Goal: Task Accomplishment & Management: Manage account settings

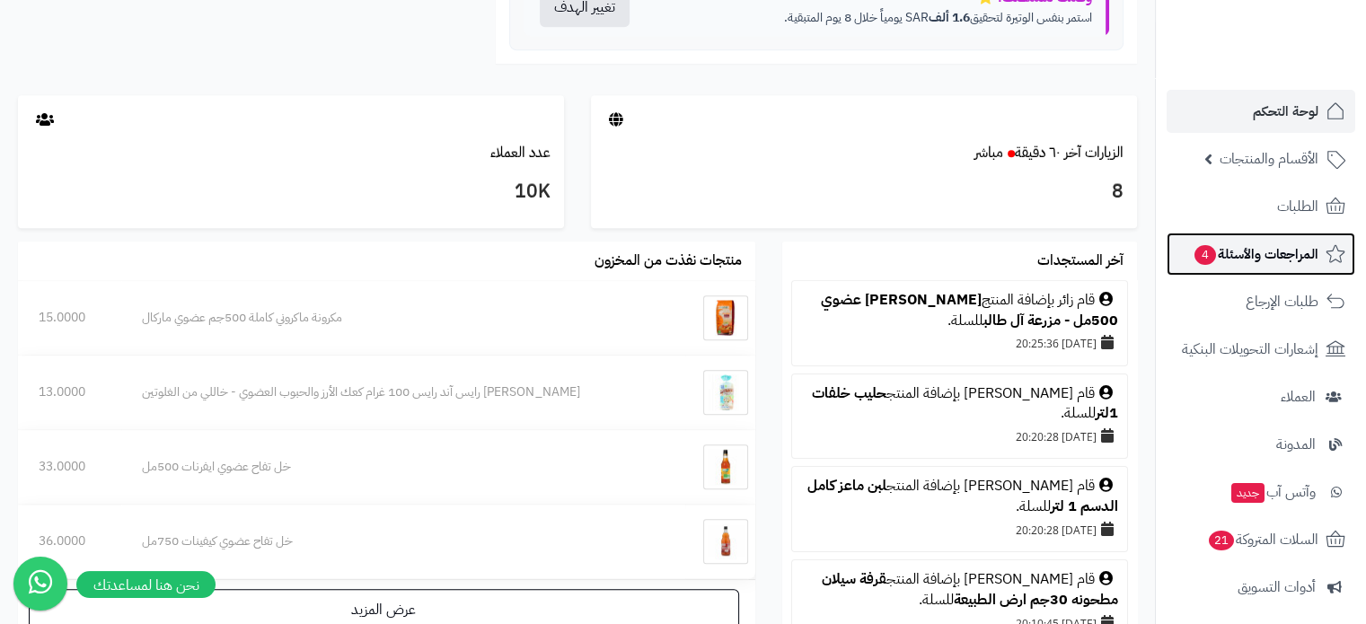
click at [1267, 256] on span "المراجعات والأسئلة 4" at bounding box center [1256, 254] width 126 height 25
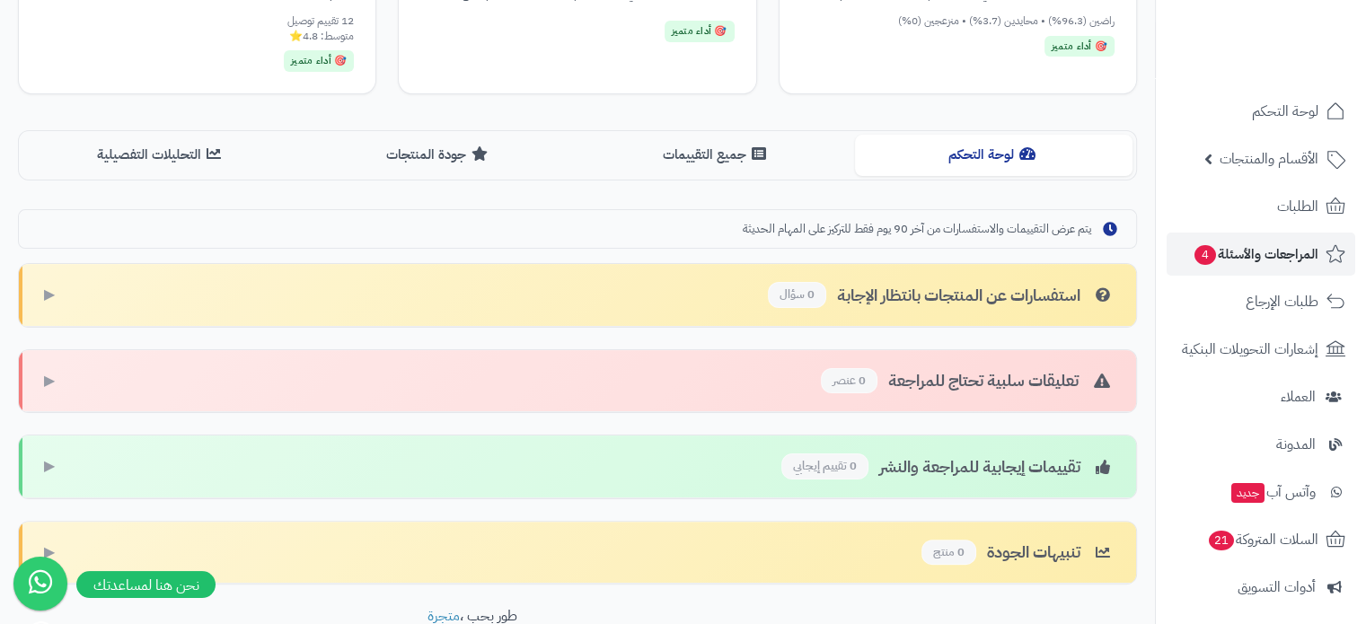
scroll to position [359, 0]
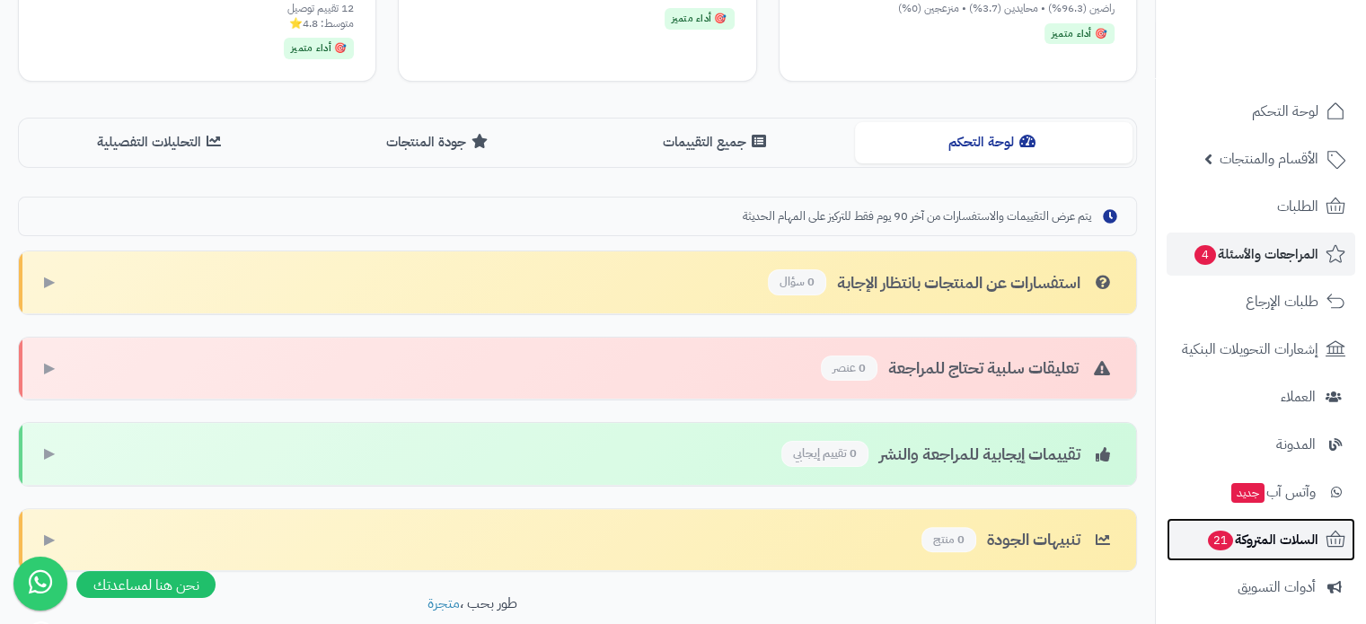
click at [1273, 543] on span "السلات المتروكة 21" at bounding box center [1262, 539] width 112 height 25
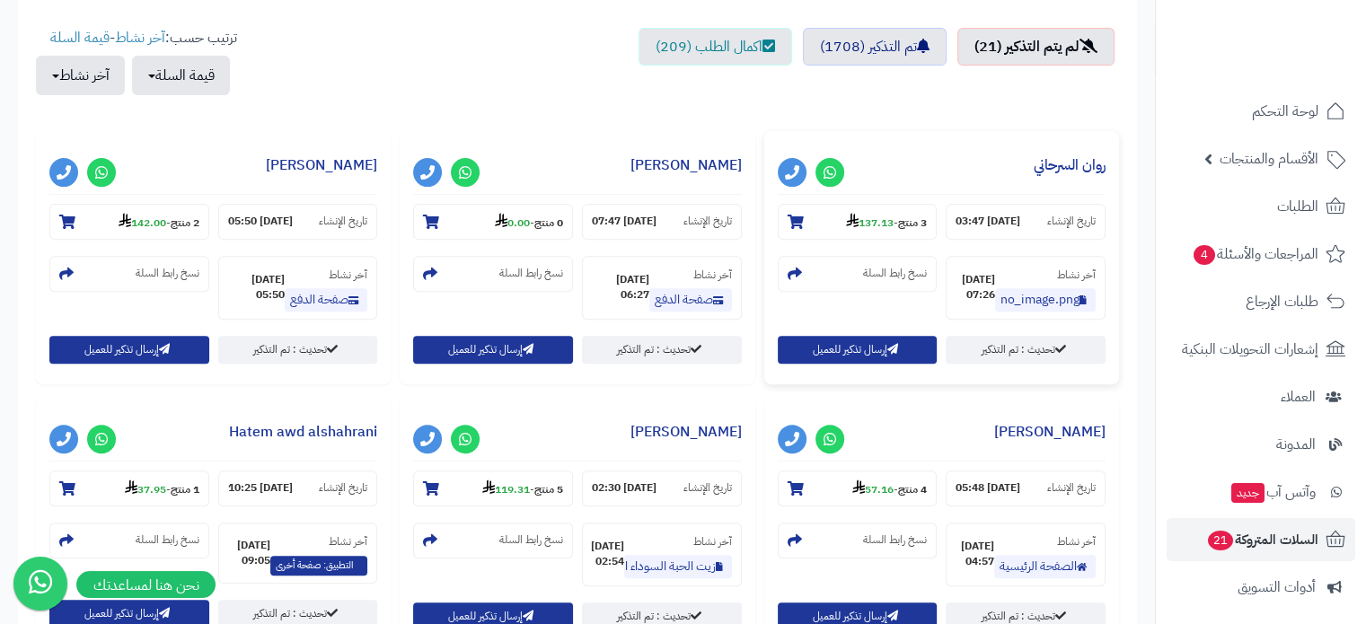
scroll to position [629, 0]
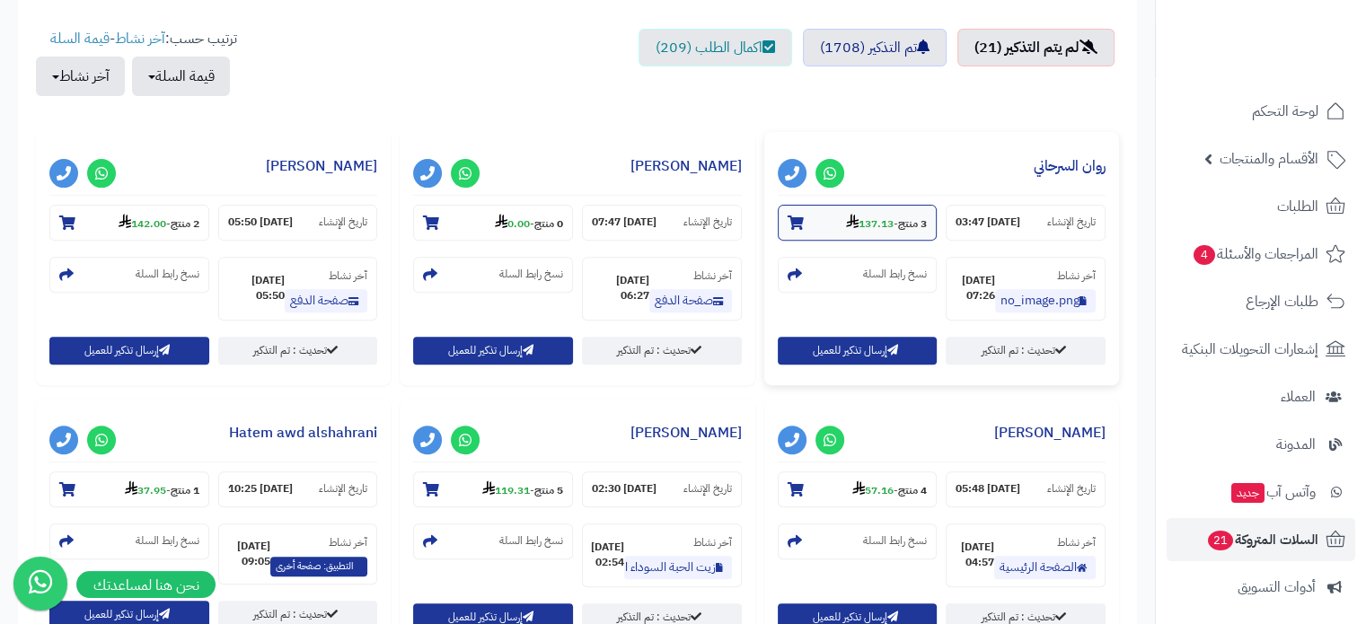
click at [794, 217] on icon at bounding box center [796, 223] width 16 height 14
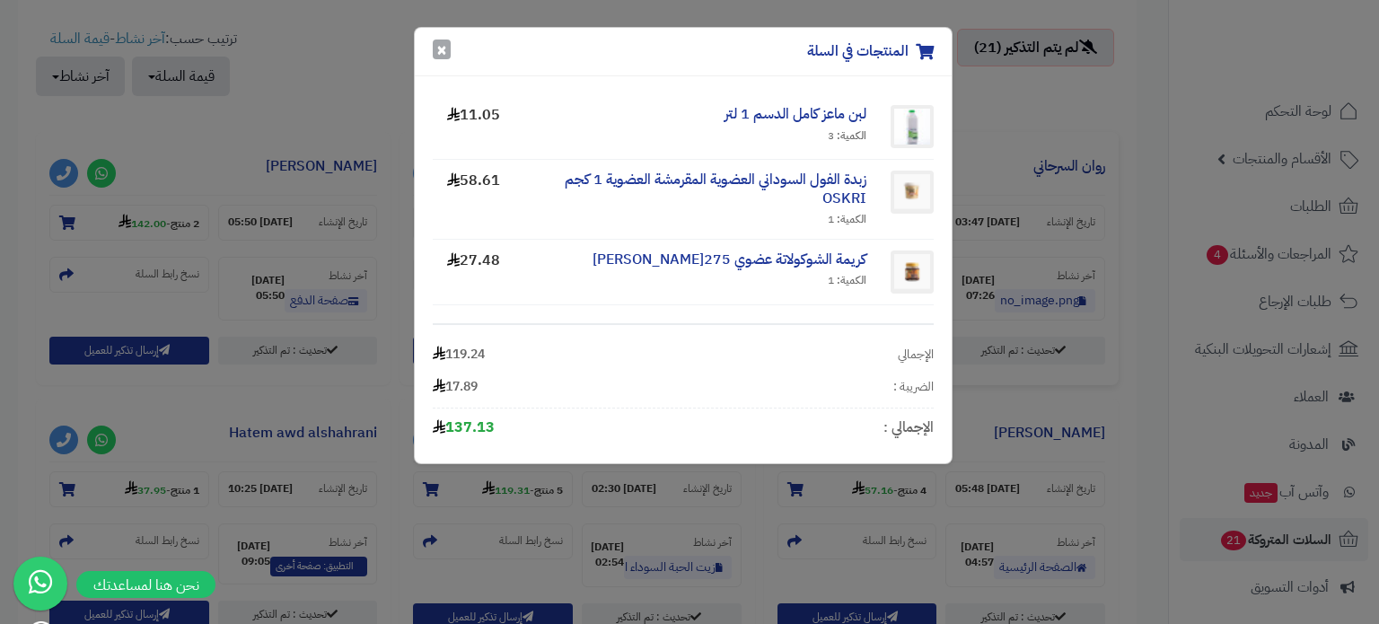
click at [436, 44] on button "×" at bounding box center [442, 50] width 18 height 20
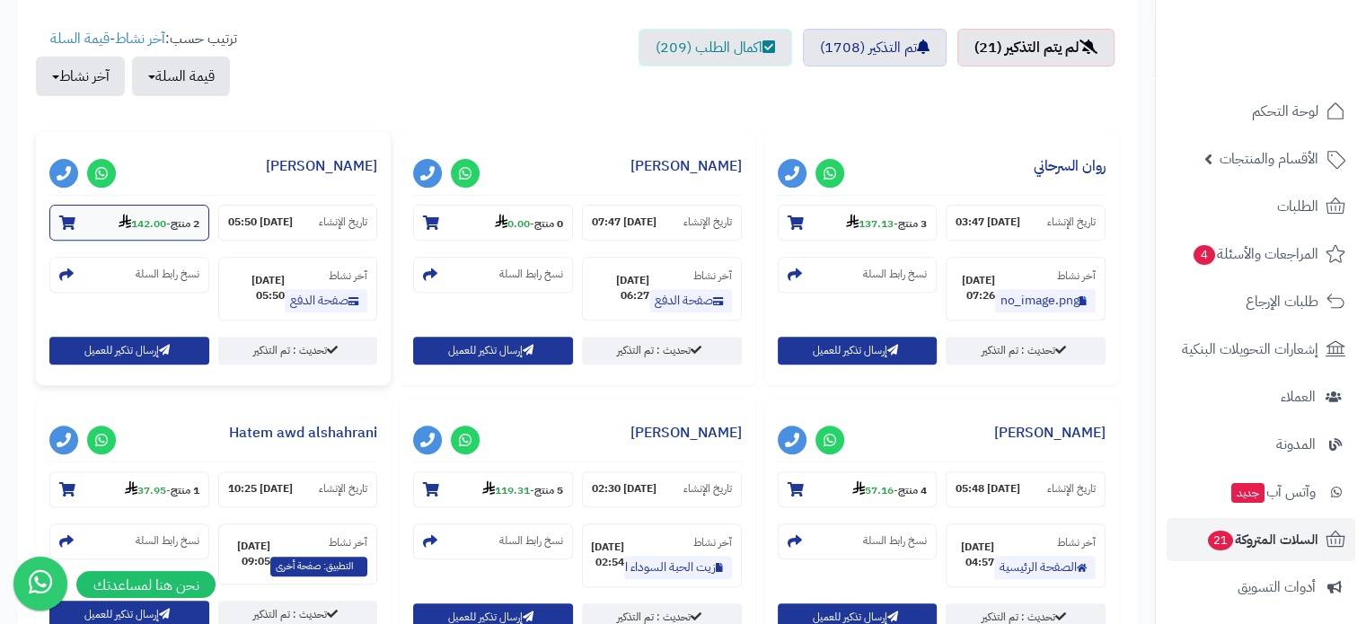
click at [66, 221] on icon at bounding box center [67, 223] width 16 height 14
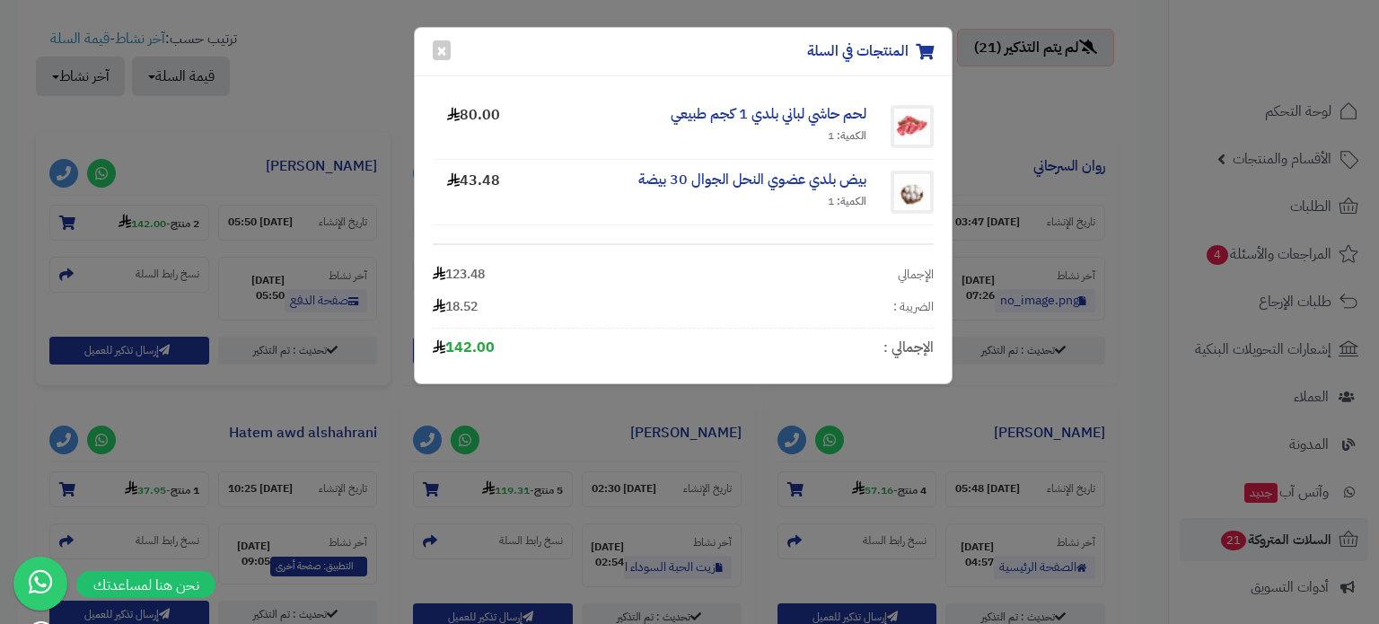
click at [429, 51] on div "المنتجات في السلة ×" at bounding box center [683, 52] width 537 height 48
click at [442, 47] on button "×" at bounding box center [442, 50] width 18 height 20
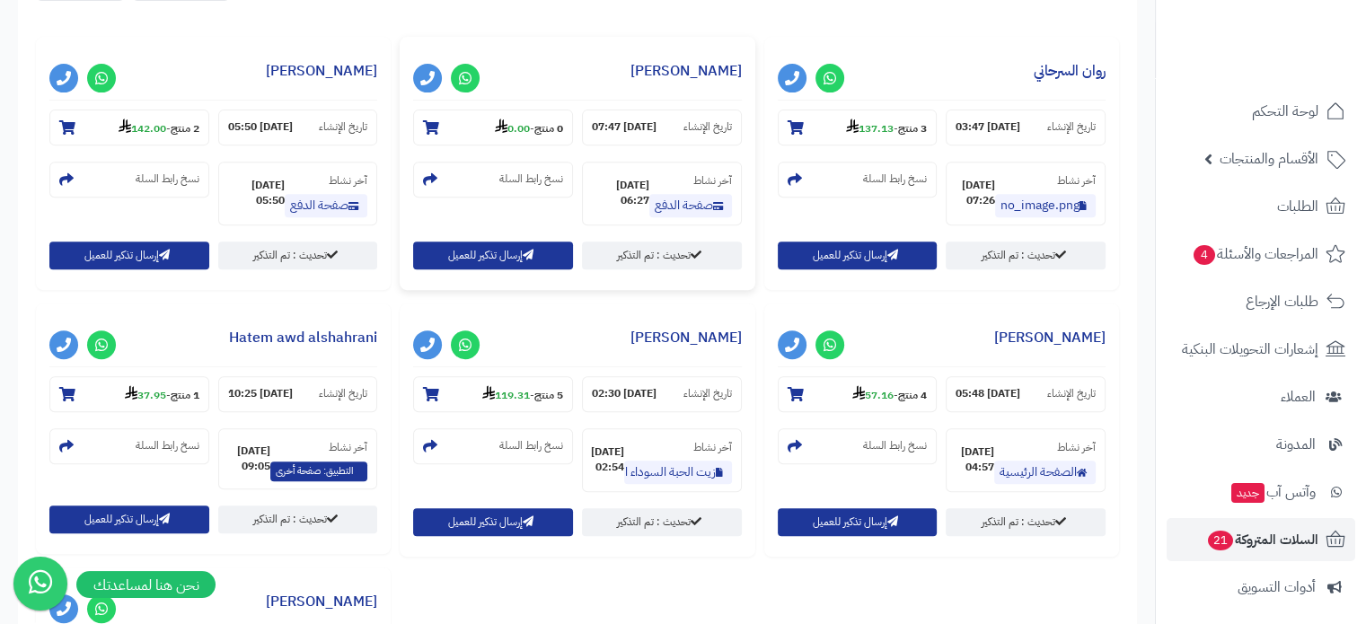
scroll to position [898, 0]
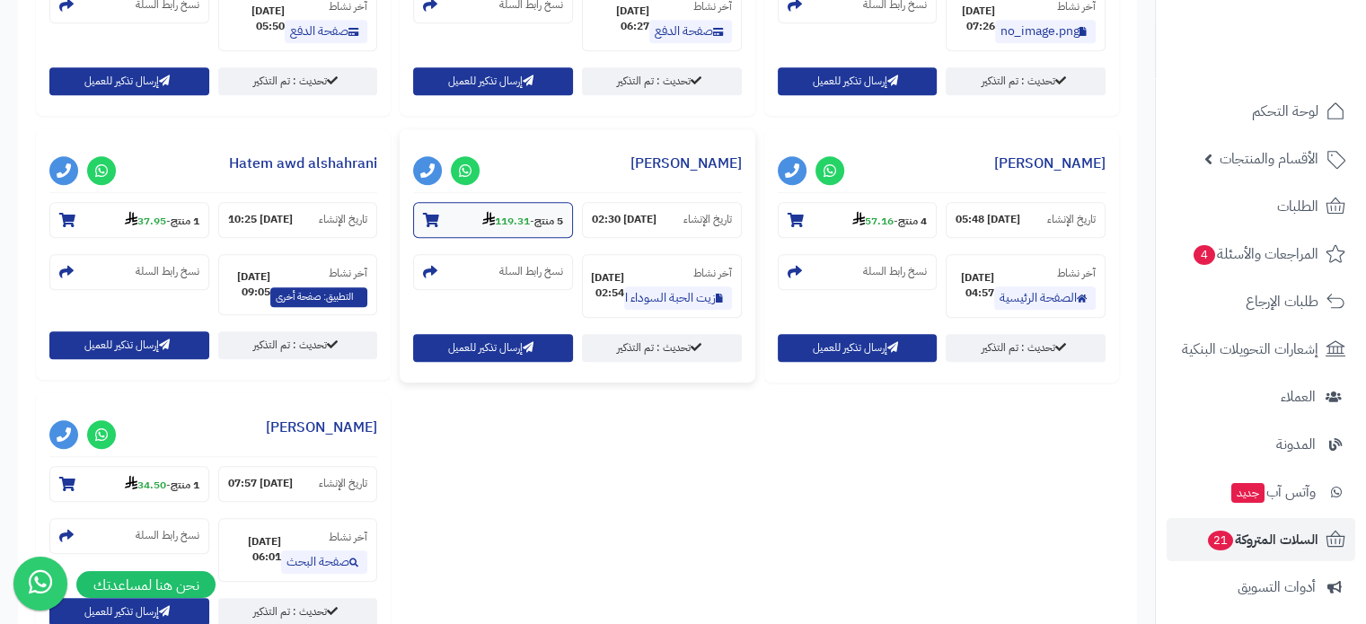
click at [426, 213] on icon at bounding box center [431, 220] width 16 height 14
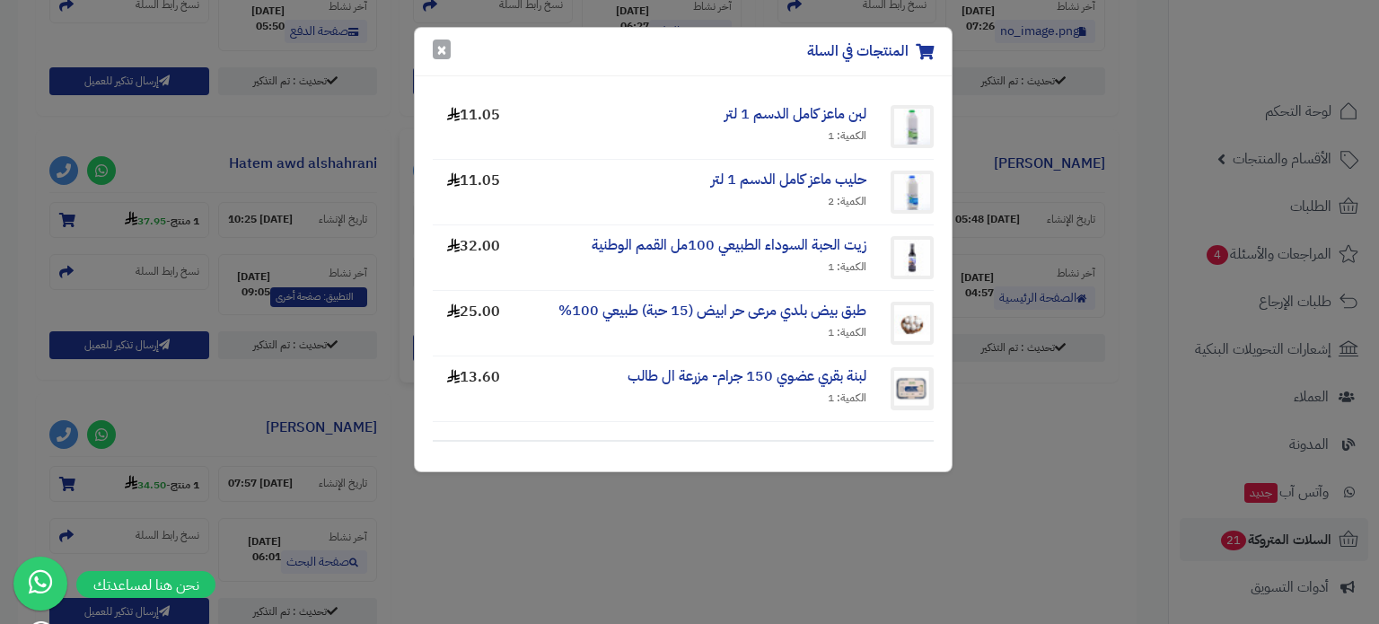
click at [443, 48] on button "×" at bounding box center [442, 50] width 18 height 20
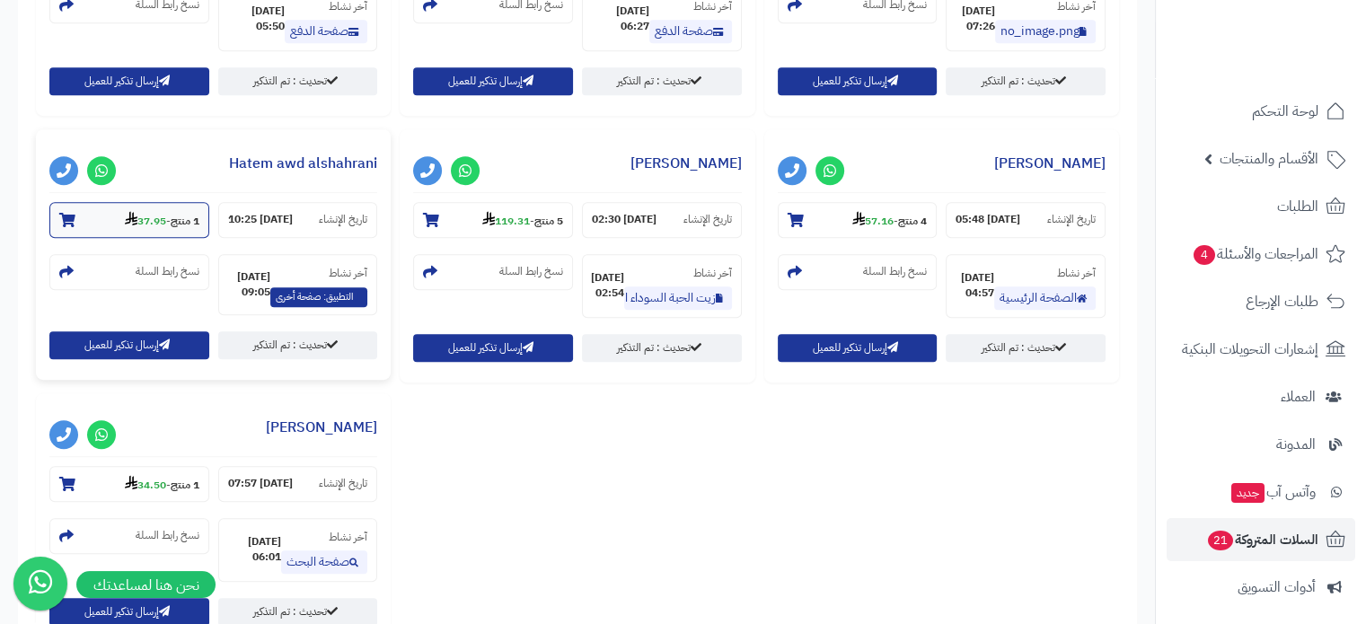
click at [77, 218] on section "1 منتج - 37.95" at bounding box center [129, 220] width 160 height 36
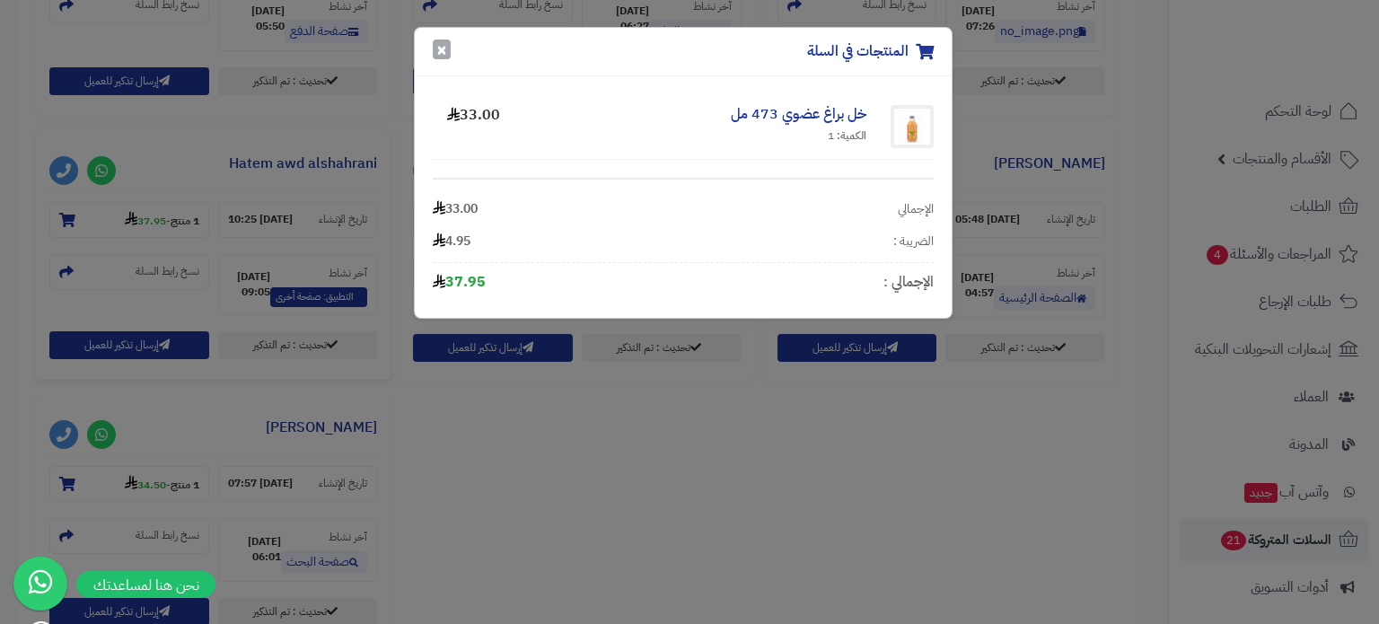
click at [438, 48] on button "×" at bounding box center [442, 50] width 18 height 20
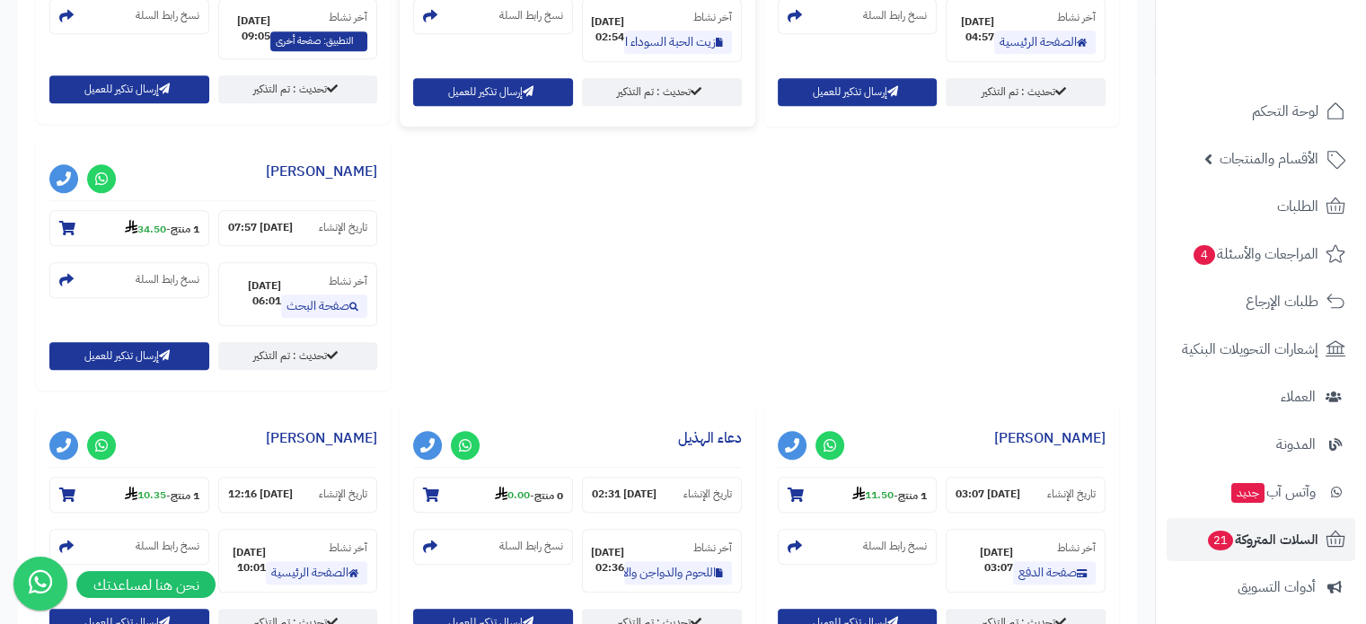
scroll to position [1257, 0]
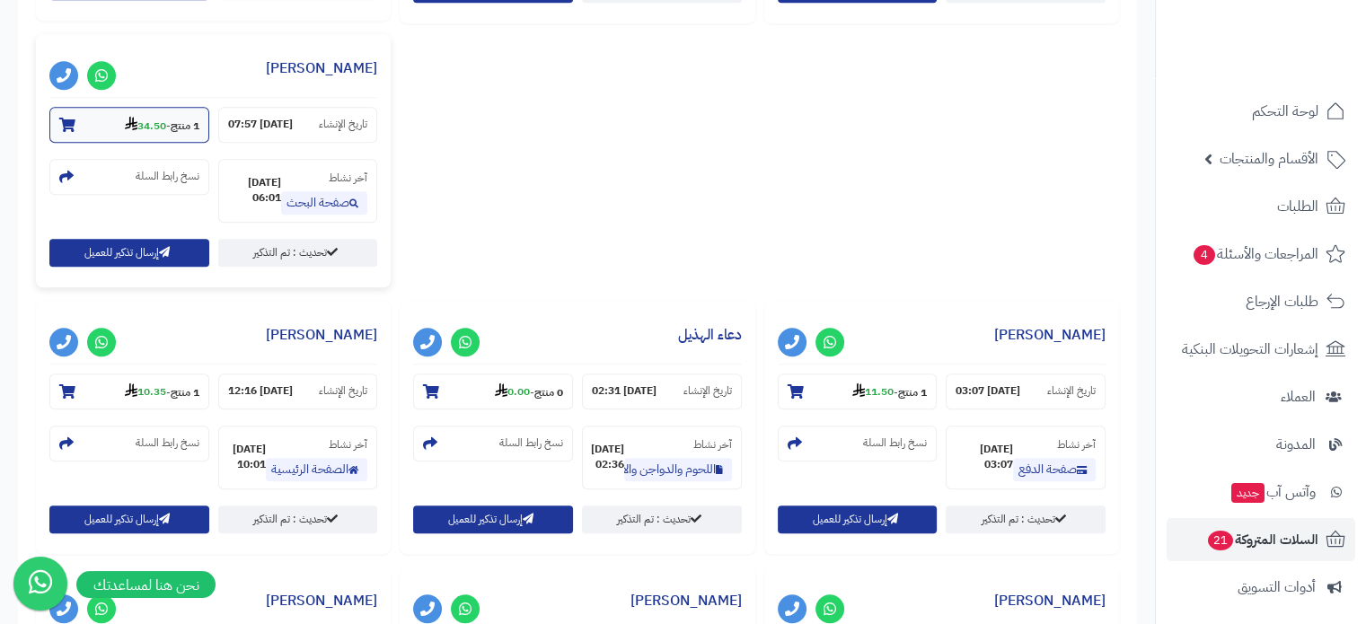
click at [77, 126] on section "1 منتج - 34.50" at bounding box center [129, 125] width 160 height 36
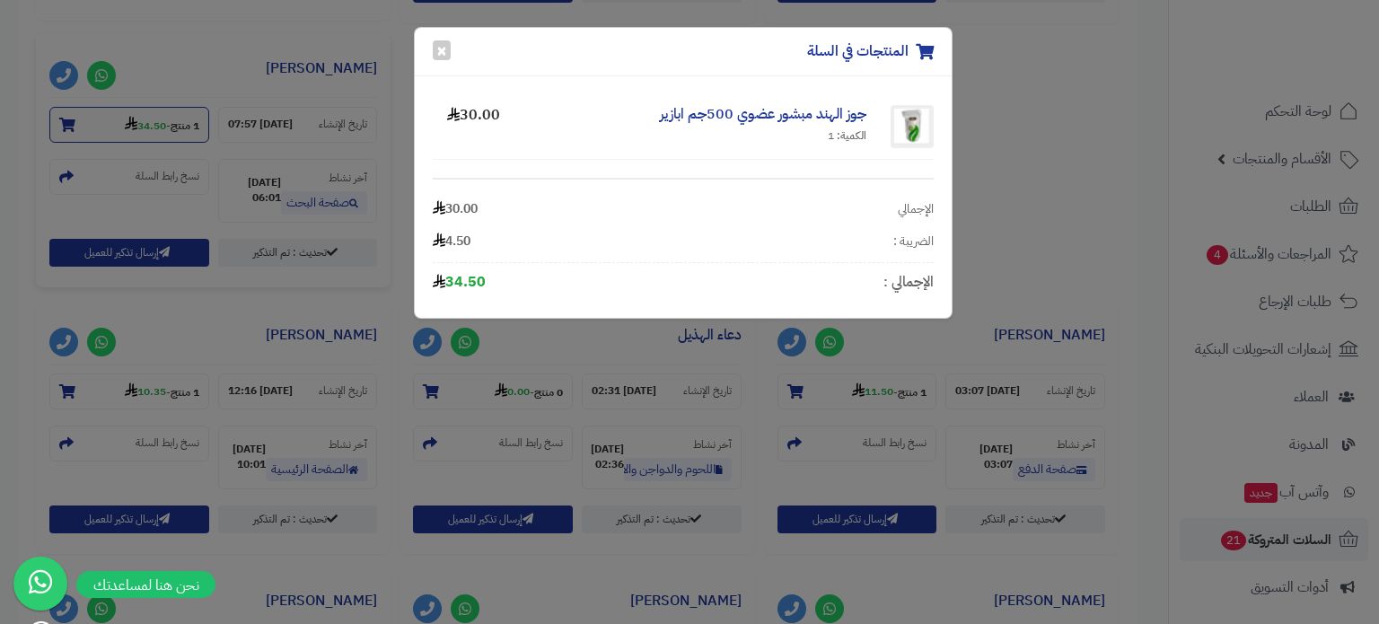
click at [77, 126] on div "المنتجات في السلة × جوز الهند مبشور عضوي 500جم ابازير الكمية: 1 30.00 الإجمالي …" at bounding box center [689, 312] width 1379 height 624
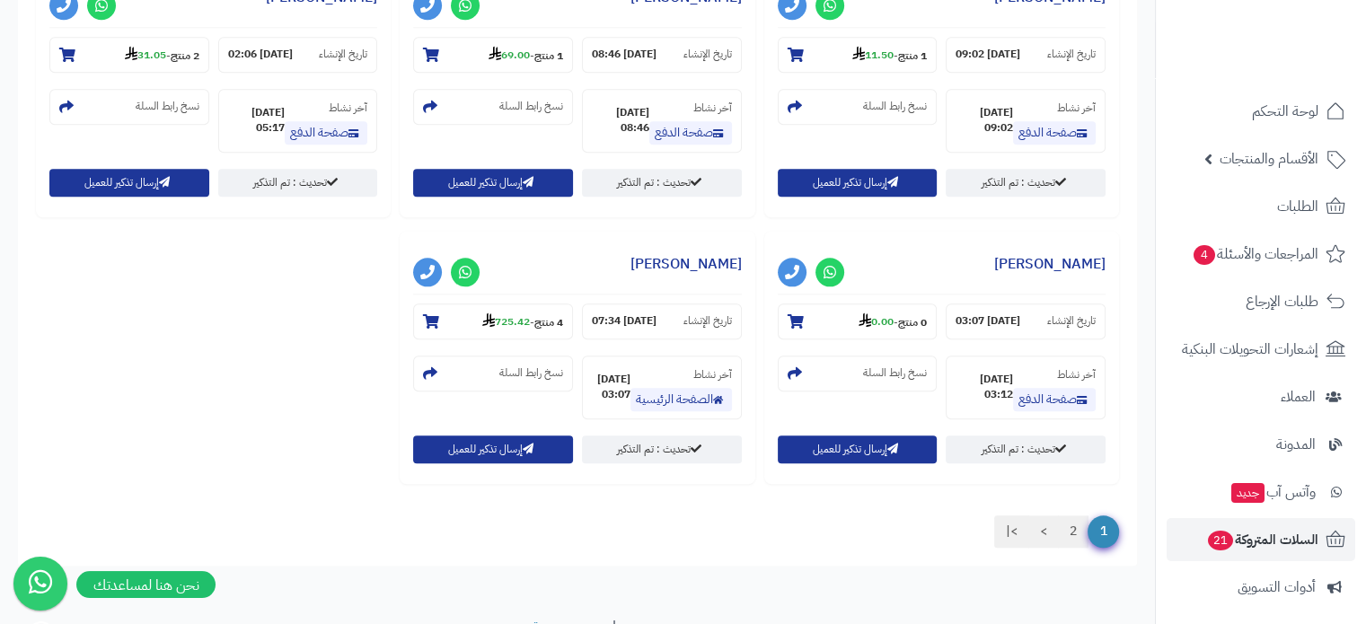
scroll to position [1886, 0]
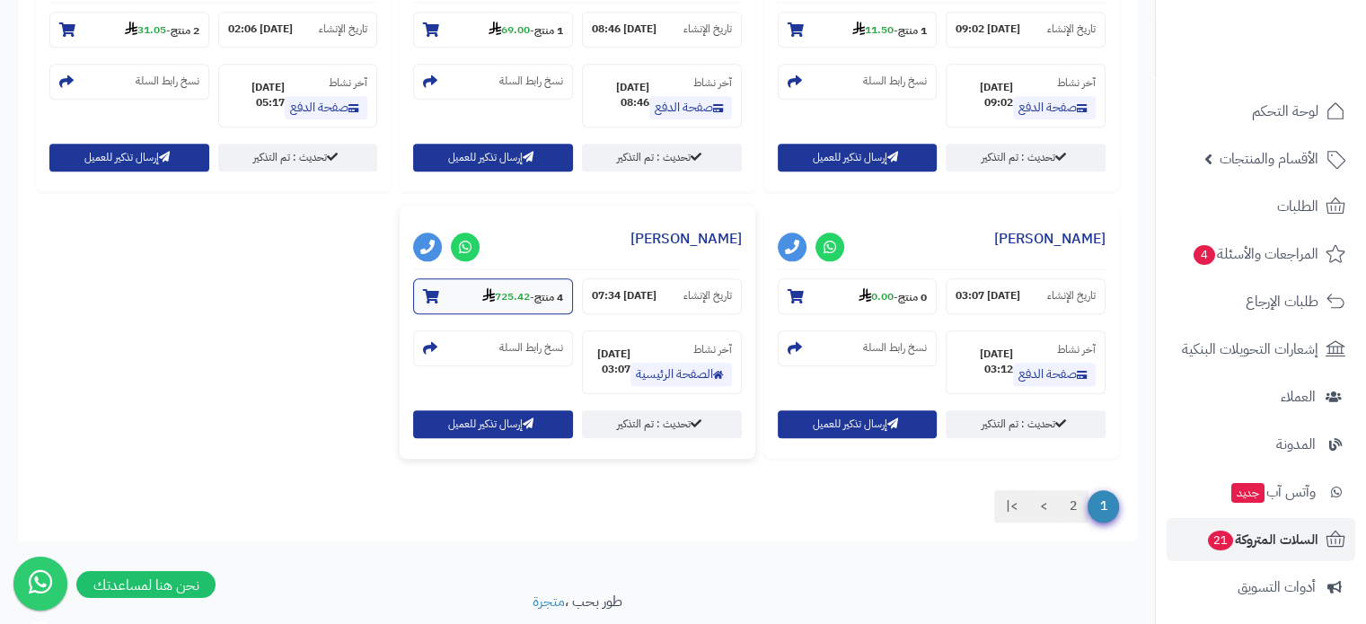
click at [423, 293] on icon at bounding box center [431, 296] width 16 height 14
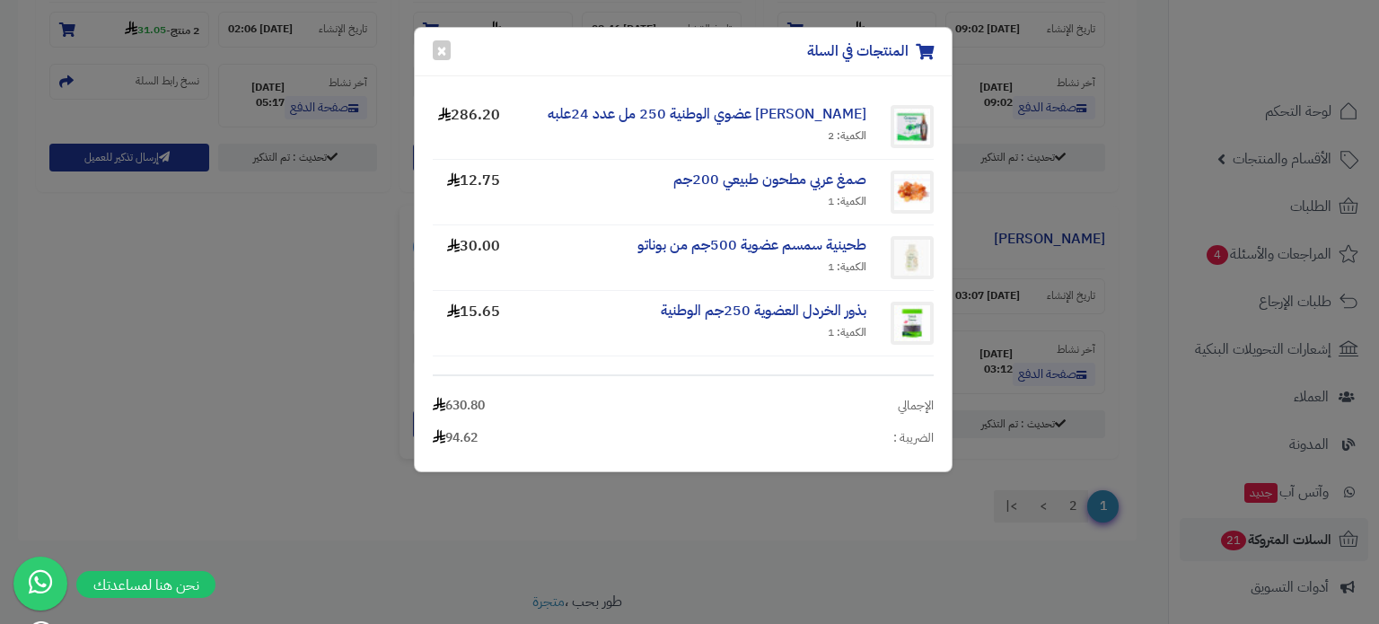
click at [283, 358] on div "المنتجات في السلة × كرتون زيت زيتون عضوي الوطنية 250 مل عدد 24علبه الكمية: 2 28…" at bounding box center [689, 312] width 1379 height 624
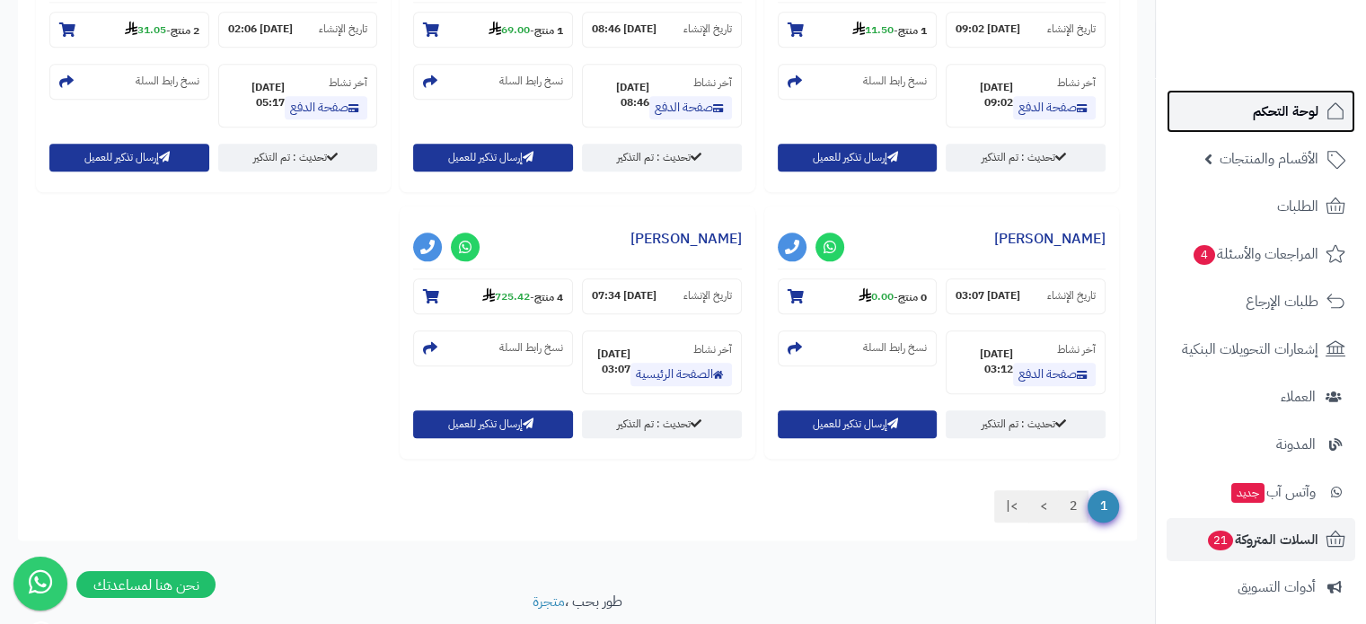
click at [1275, 129] on link "لوحة التحكم" at bounding box center [1261, 111] width 189 height 43
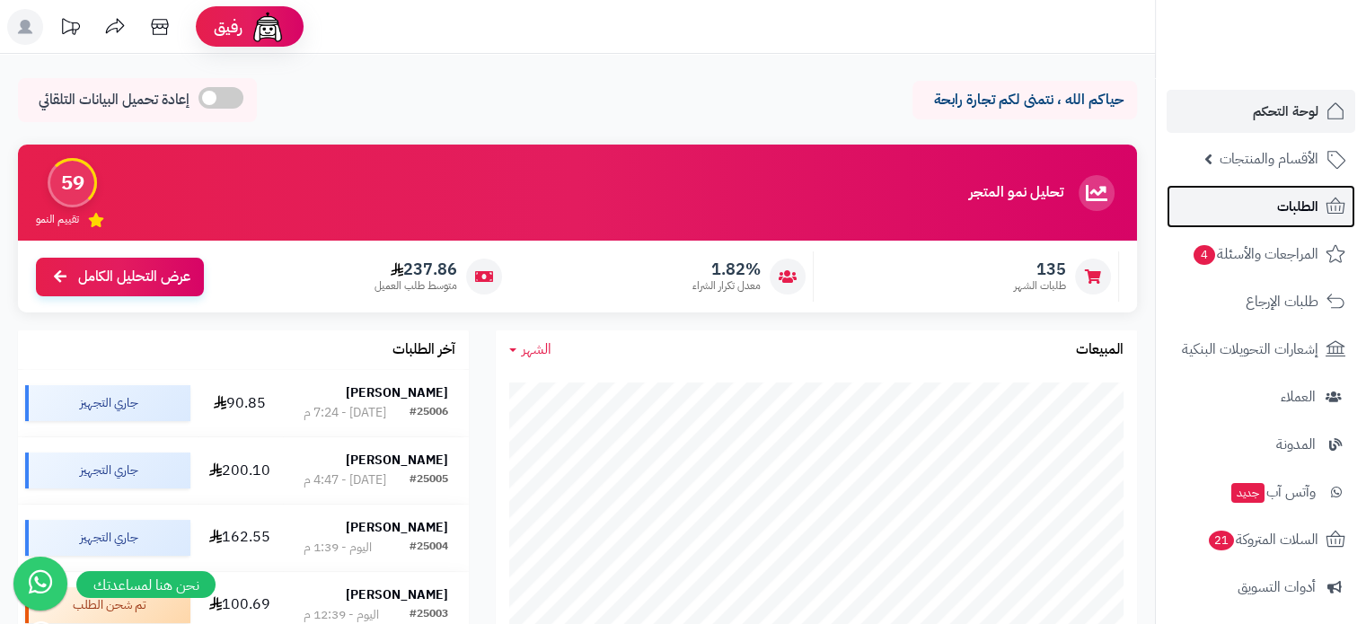
click at [1282, 200] on span "الطلبات" at bounding box center [1297, 206] width 41 height 25
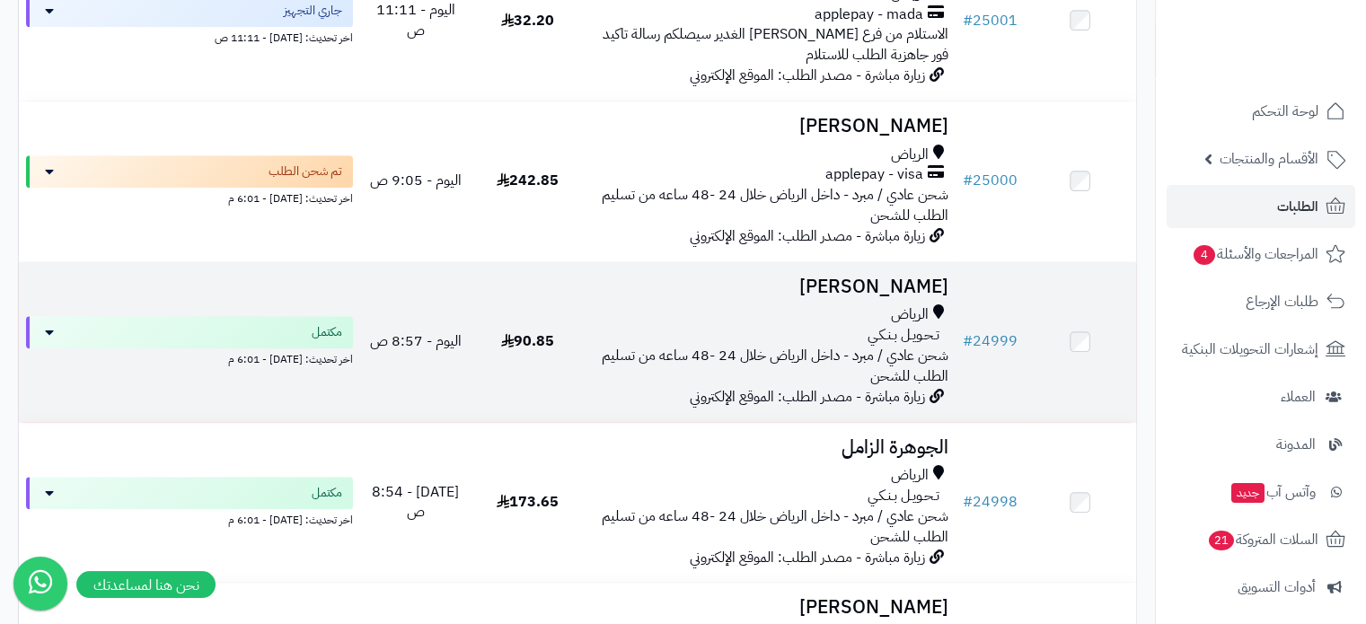
scroll to position [1167, 0]
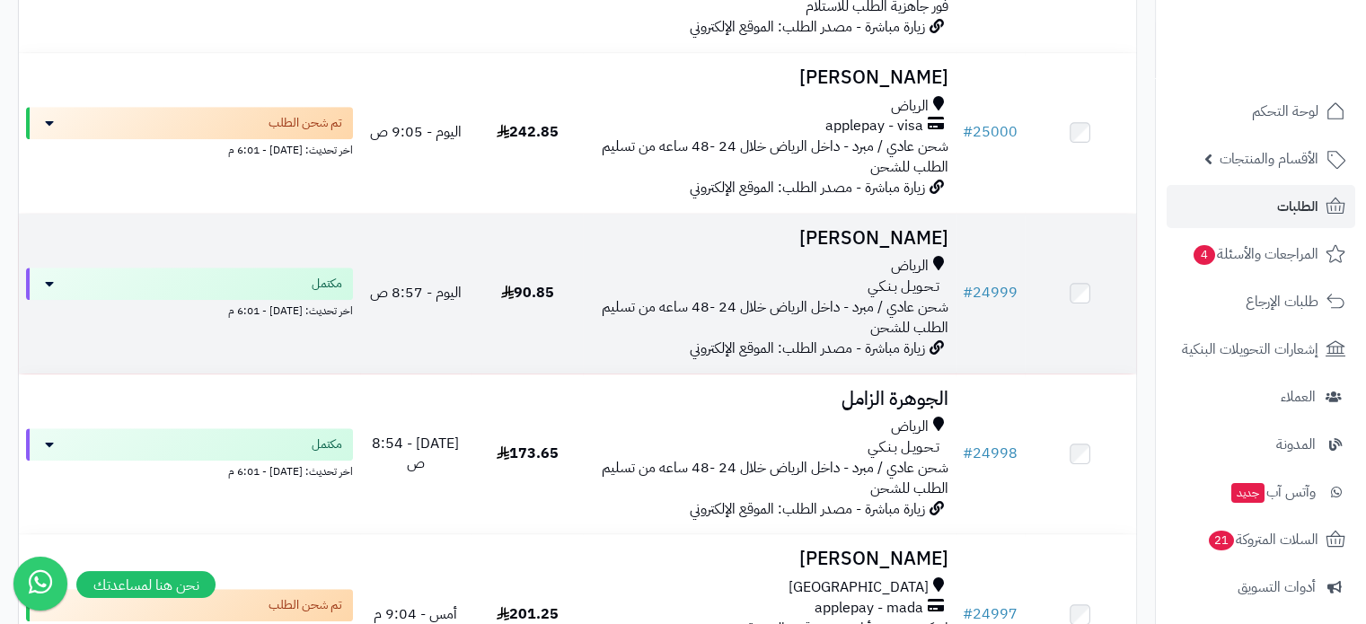
click at [853, 214] on td "حسين العبدالوهاب الرياض تـحـويـل بـنـكـي شحن عادي / مبرد - داخل الرياض خلال 24 …" at bounding box center [769, 294] width 372 height 160
click at [859, 230] on h3 "حسين العبدالوهاب" at bounding box center [768, 238] width 357 height 21
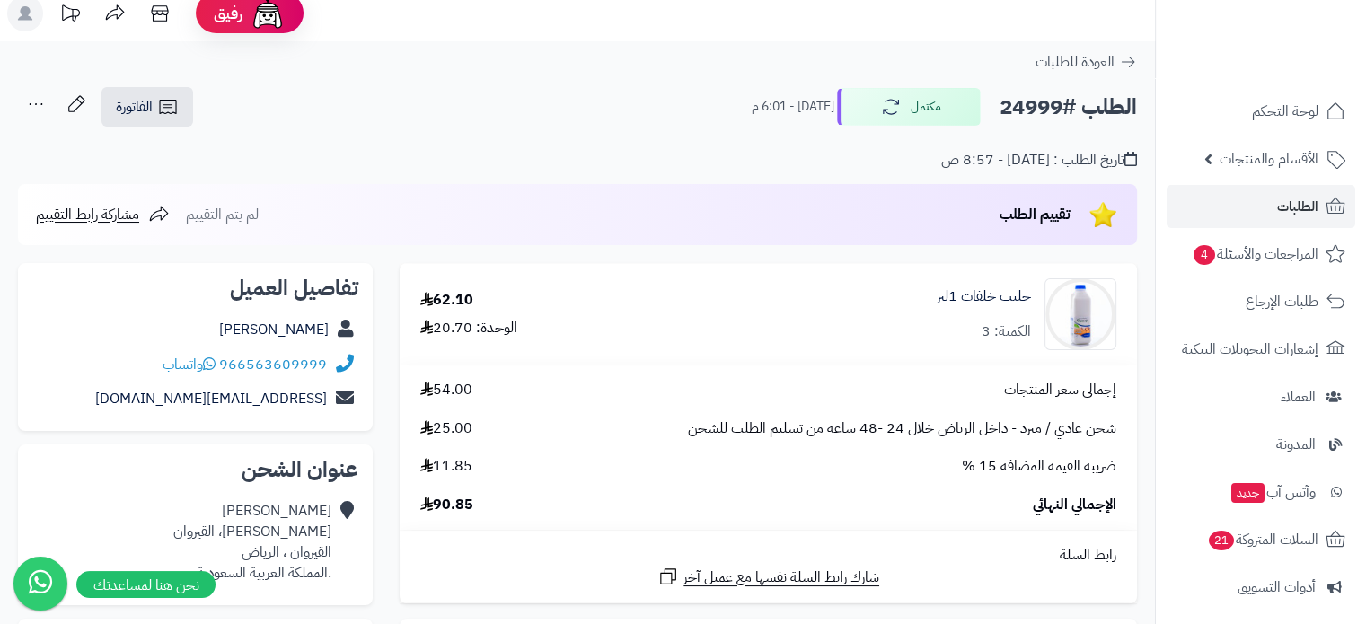
scroll to position [449, 0]
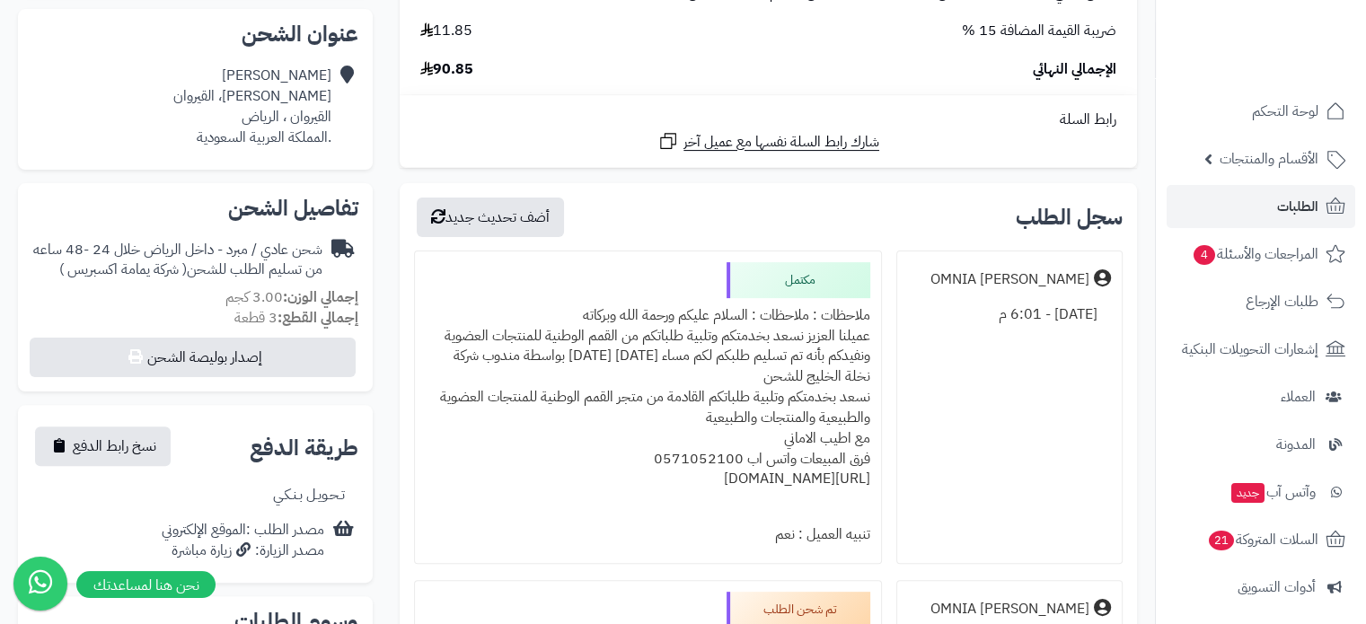
click at [740, 315] on div "ملاحظات : ملاحظات : السلام عليكم ورحمة الله وبركاته عميلنا العزيز نسعد بخدمتكم …" at bounding box center [648, 407] width 445 height 219
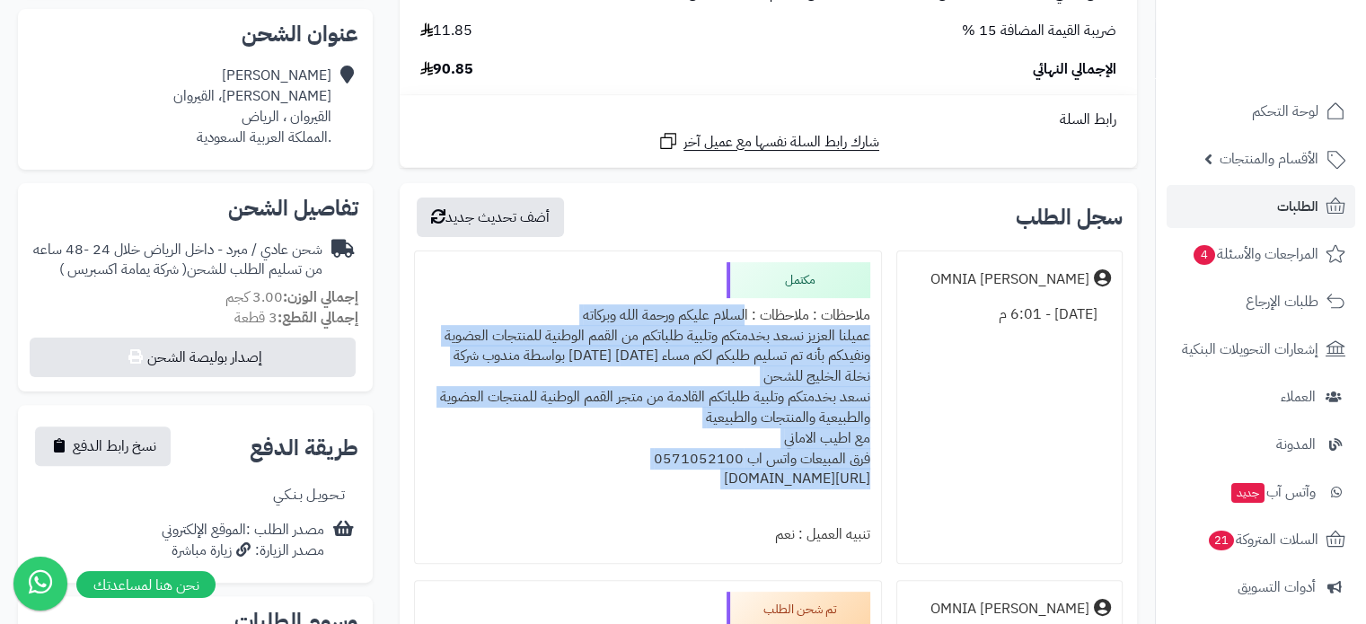
drag, startPoint x: 739, startPoint y: 315, endPoint x: 595, endPoint y: 485, distance: 223.0
click at [595, 485] on div "ملاحظات : ملاحظات : السلام عليكم ورحمة الله وبركاته عميلنا العزيز نسعد بخدمتكم …" at bounding box center [648, 407] width 445 height 219
copy div "السلام عليكم ورحمة الله وبركاته عميلنا العزيز نسعد بخدمتكم وتلبية طلباتكم من ال…"
click at [1268, 212] on link "الطلبات" at bounding box center [1261, 206] width 189 height 43
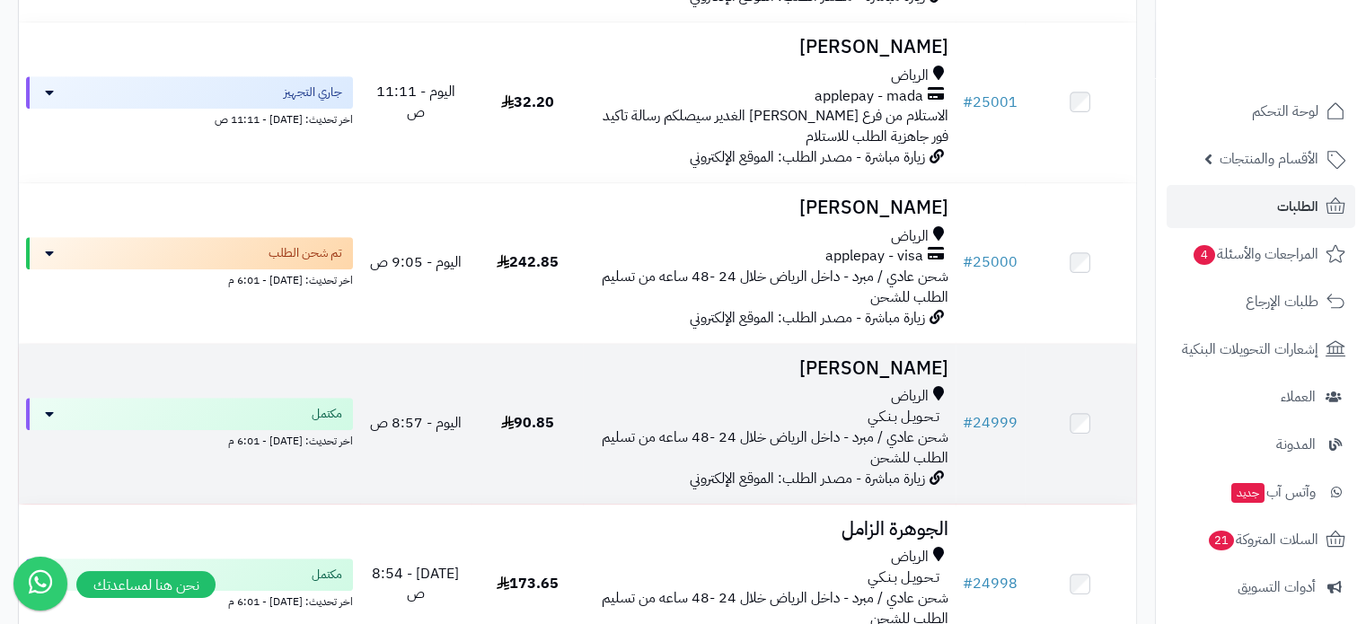
scroll to position [1078, 0]
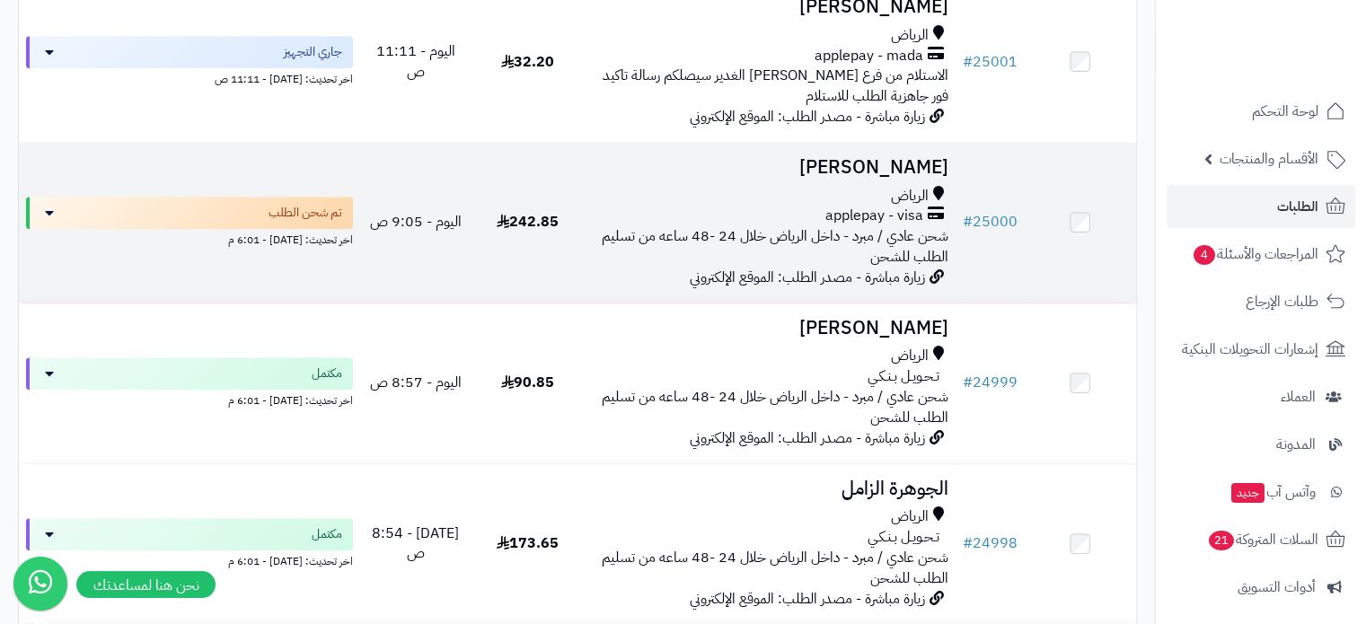
click at [886, 174] on h3 "[PERSON_NAME]" at bounding box center [768, 167] width 357 height 21
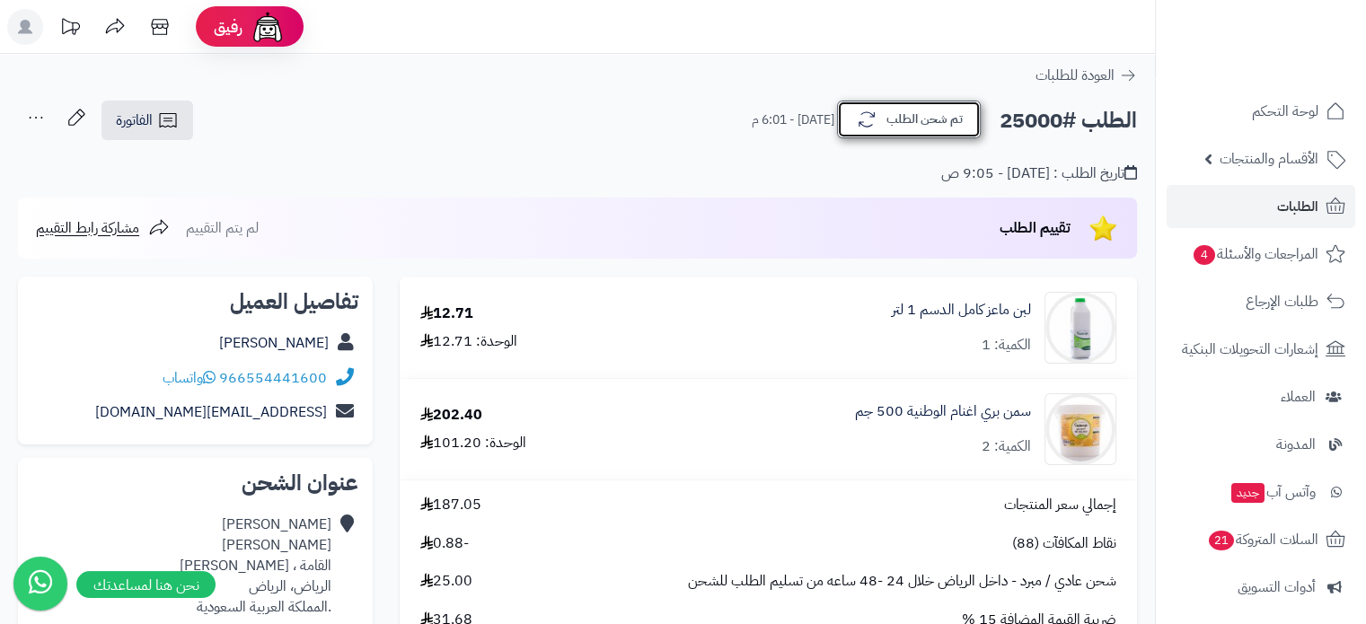
click at [938, 130] on button "تم شحن الطلب" at bounding box center [909, 120] width 144 height 38
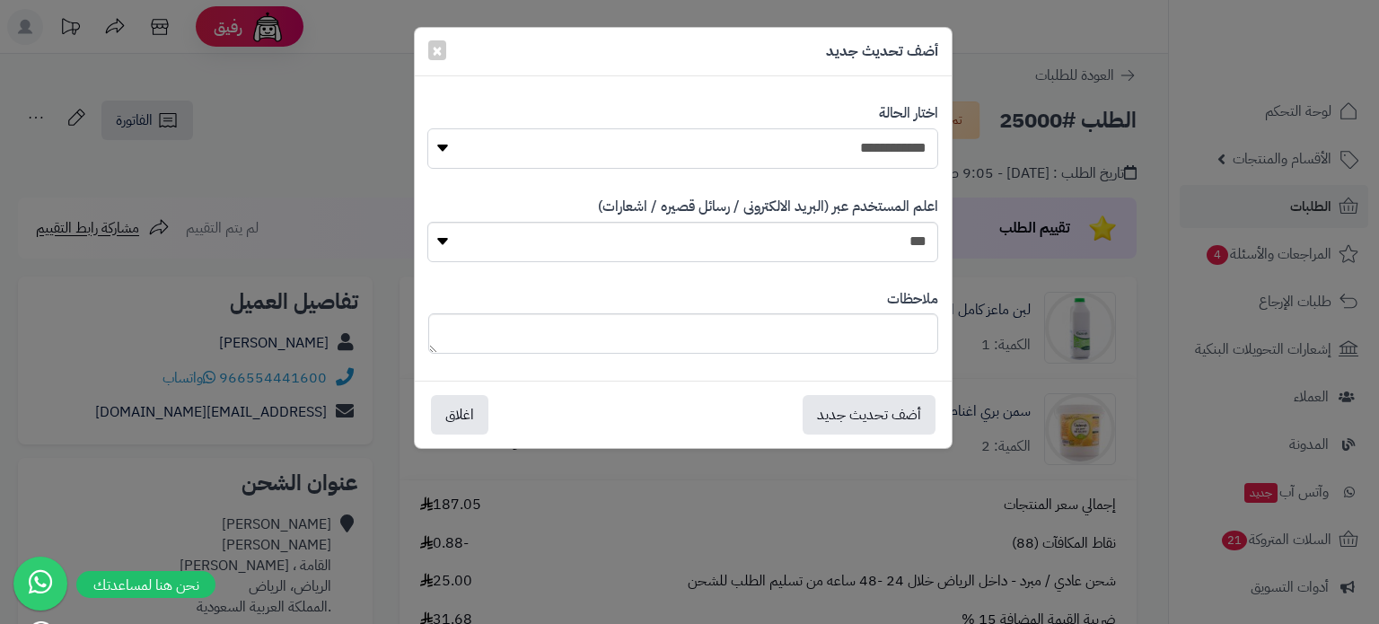
click at [903, 144] on select "**********" at bounding box center [682, 148] width 510 height 40
select select "*"
click at [427, 128] on select "**********" at bounding box center [682, 148] width 510 height 40
paste textarea "**********"
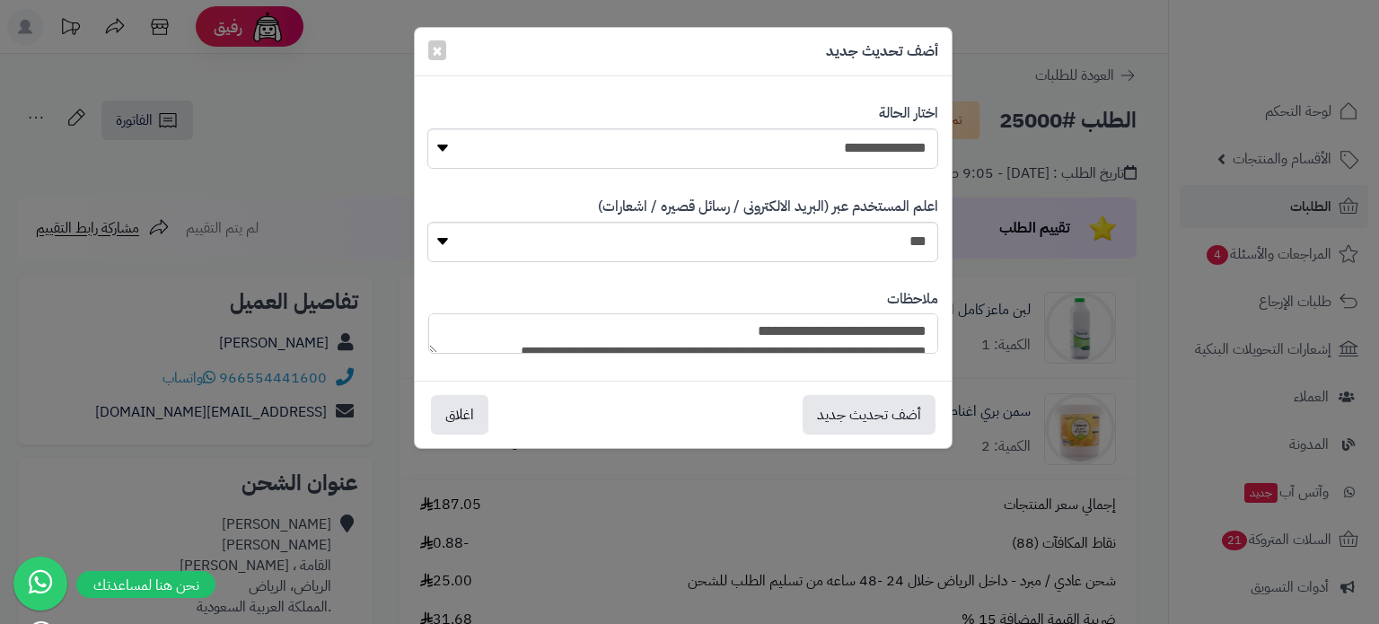
scroll to position [174, 0]
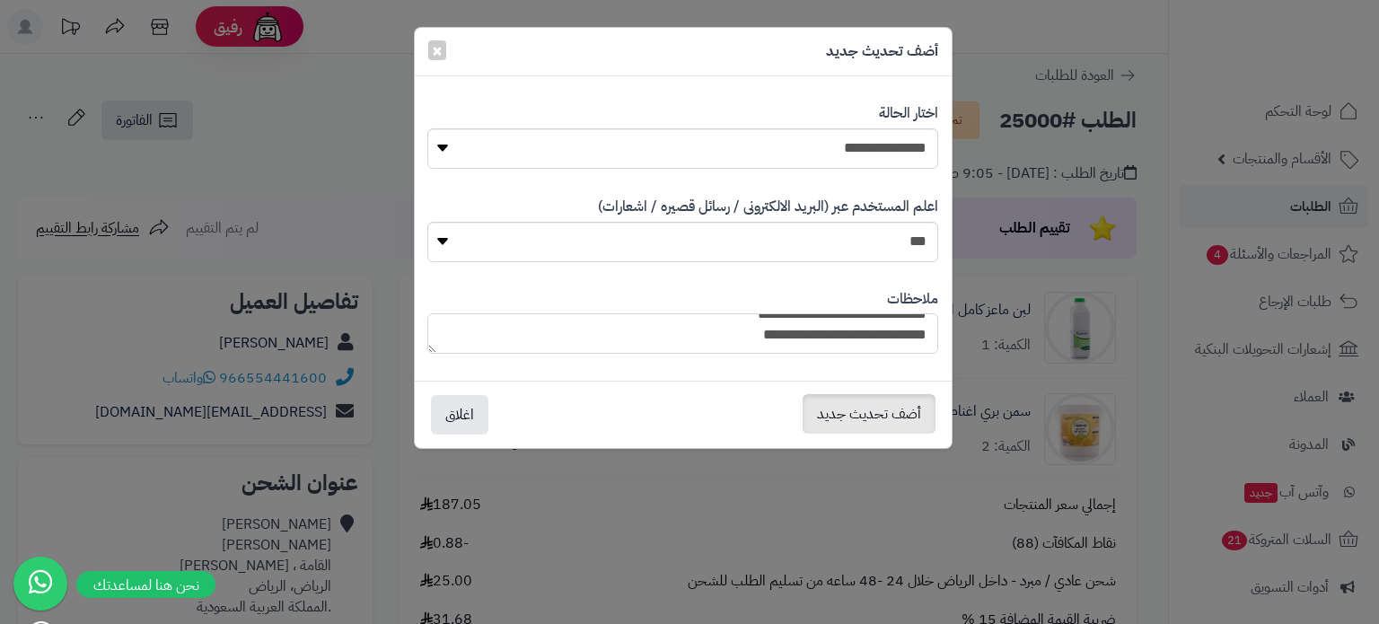
type textarea "**********"
click at [891, 419] on button "أضف تحديث جديد" at bounding box center [869, 414] width 133 height 40
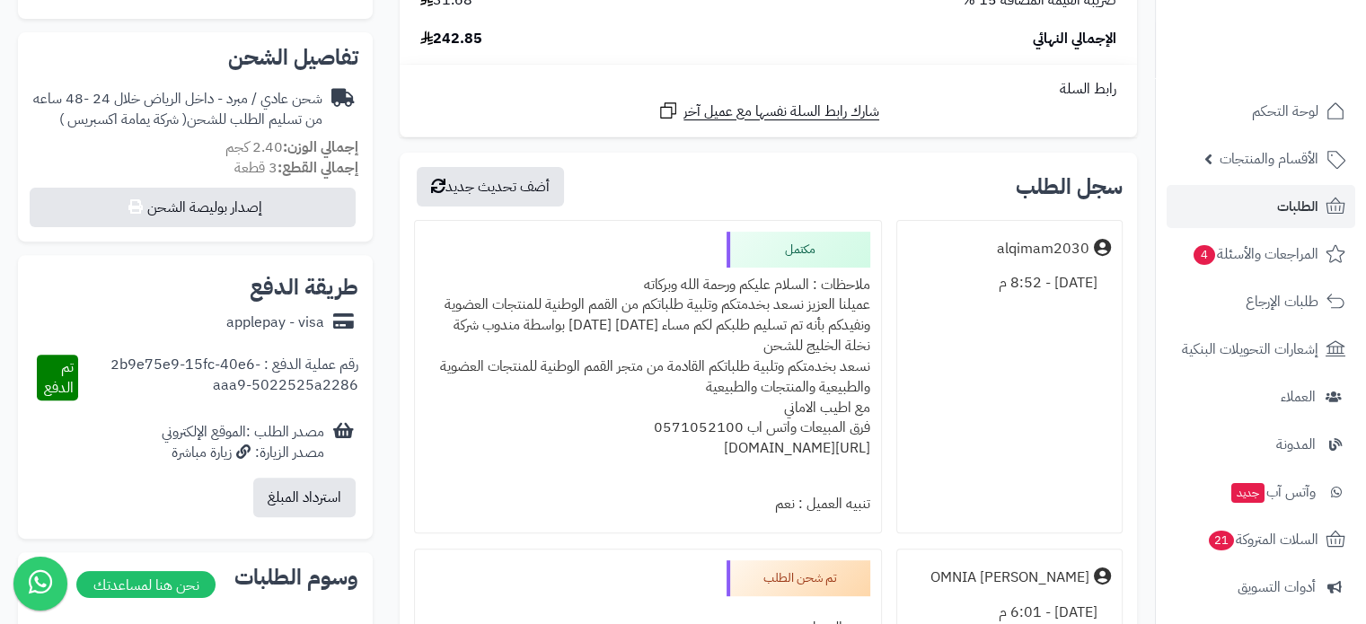
scroll to position [629, 0]
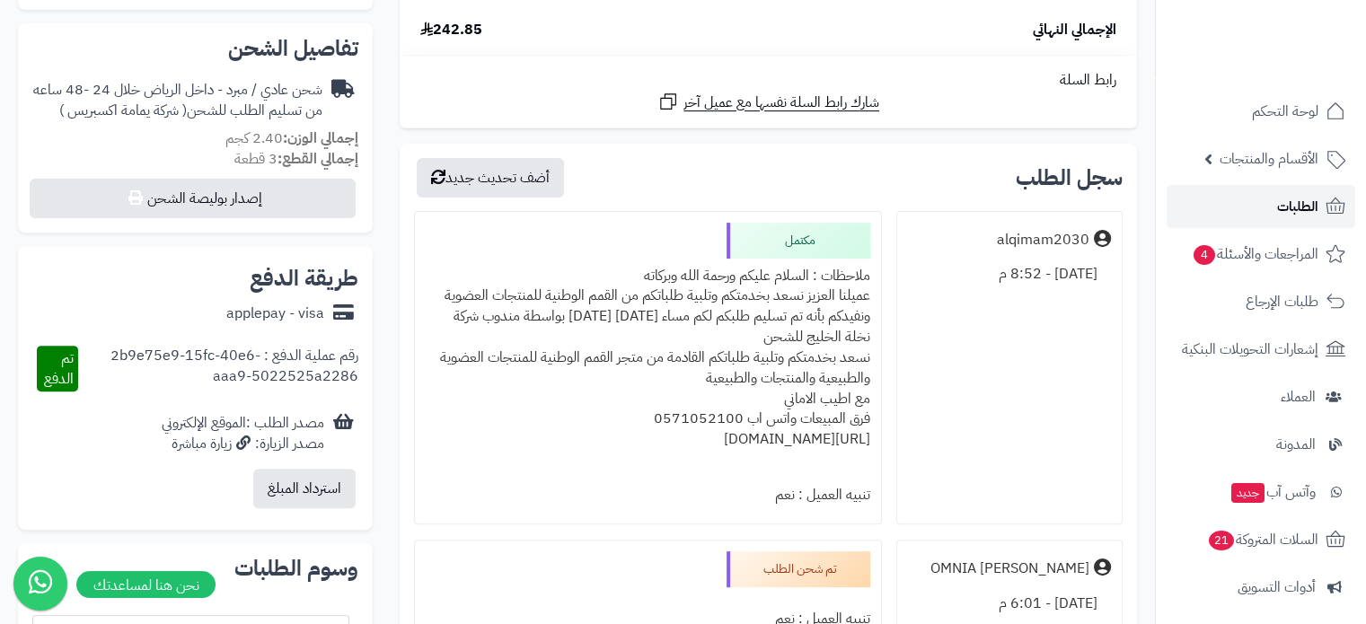
click at [1279, 215] on span "الطلبات" at bounding box center [1297, 206] width 41 height 25
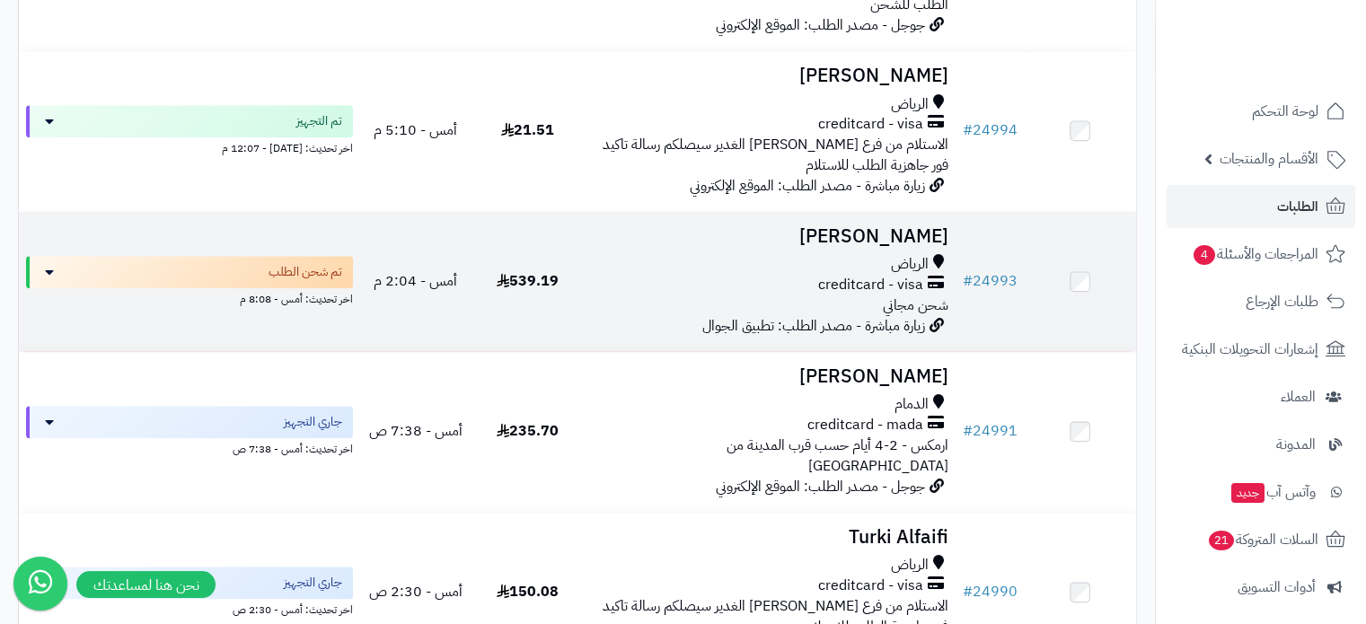
scroll to position [1976, 0]
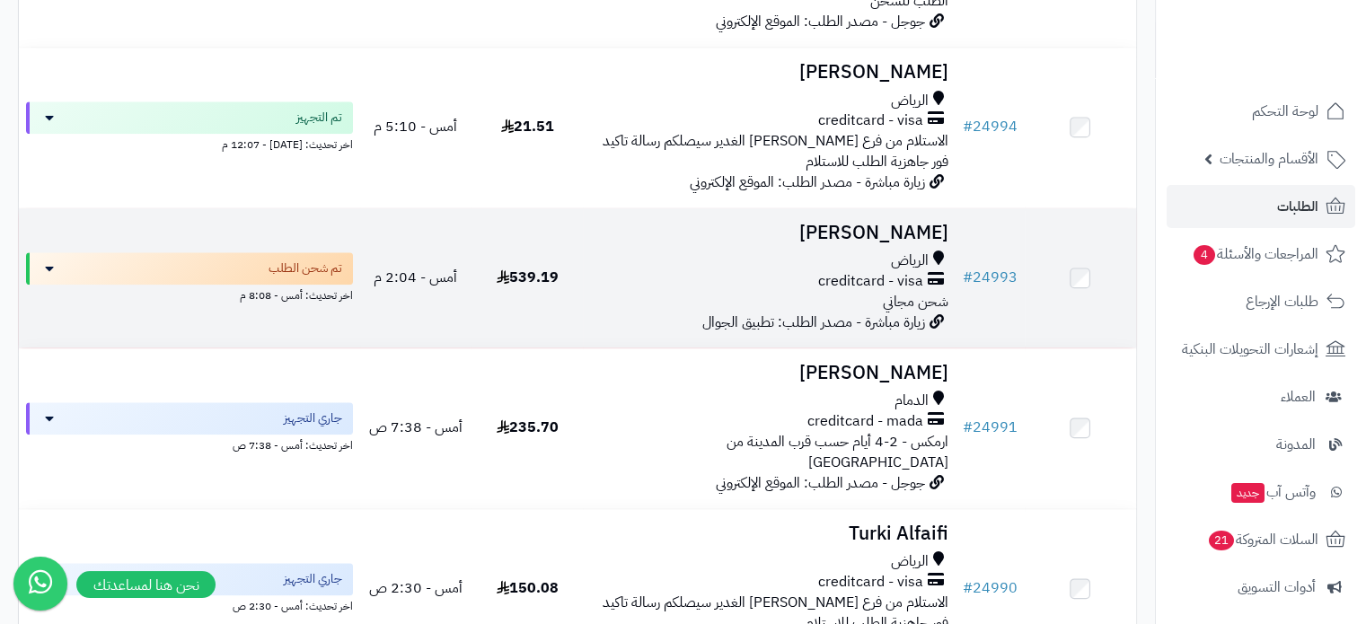
click at [902, 223] on h3 "[PERSON_NAME]" at bounding box center [768, 233] width 357 height 21
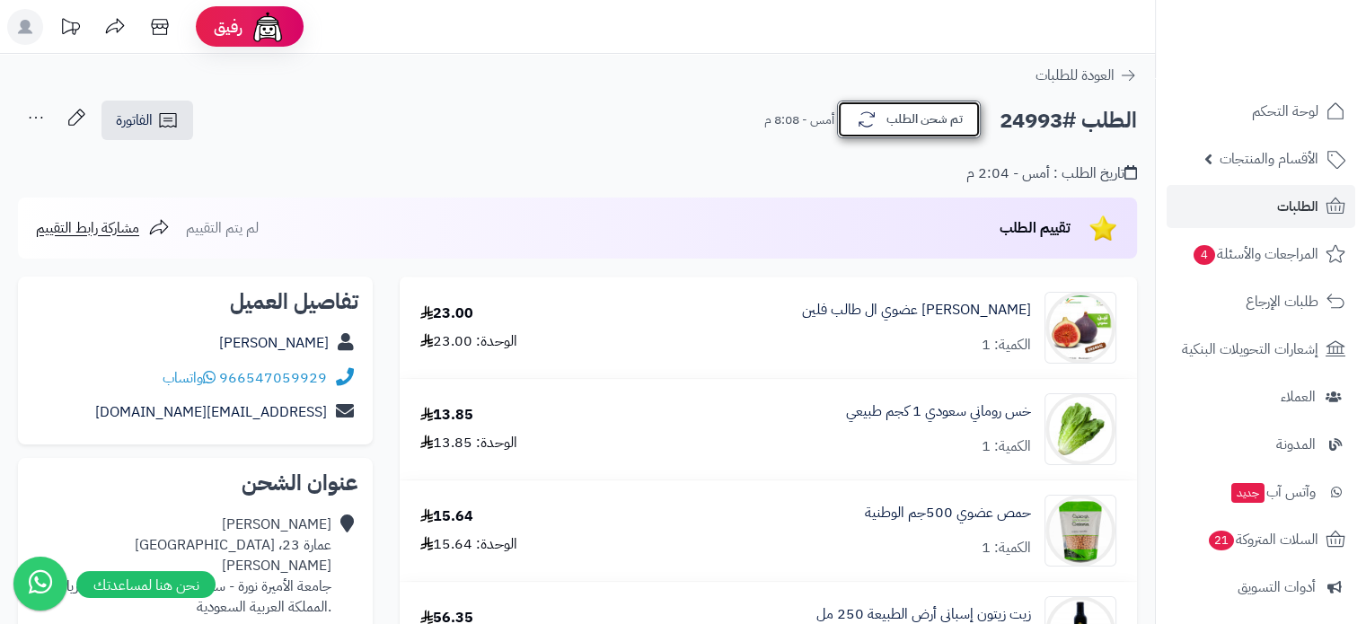
click at [912, 124] on button "تم شحن الطلب" at bounding box center [909, 120] width 144 height 38
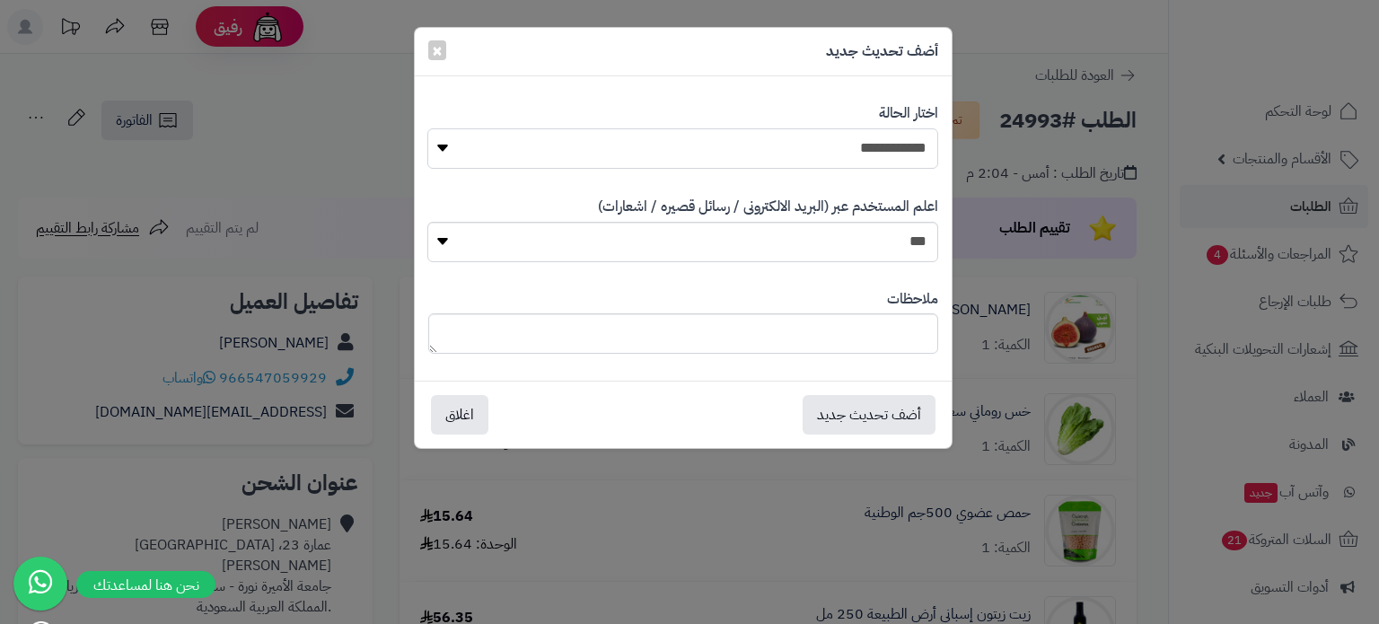
click at [860, 154] on select "**********" at bounding box center [682, 148] width 510 height 40
select select "*"
click at [427, 128] on select "**********" at bounding box center [682, 148] width 510 height 40
paste textarea "**********"
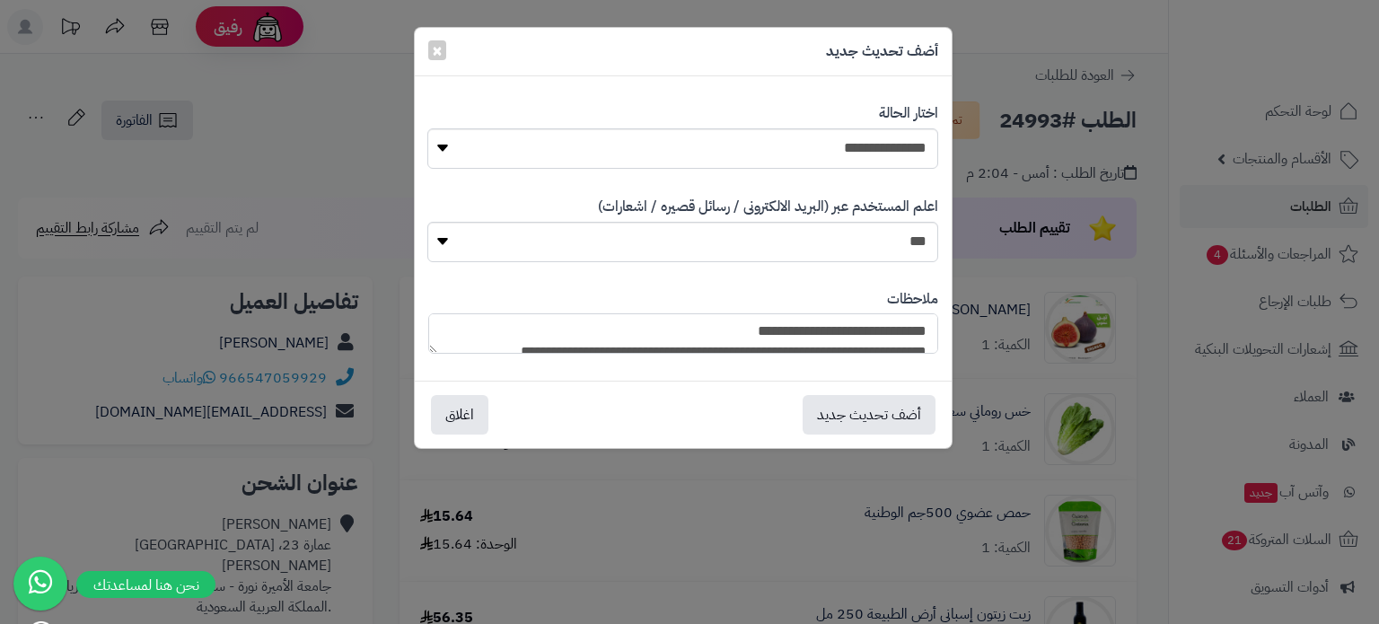
scroll to position [174, 0]
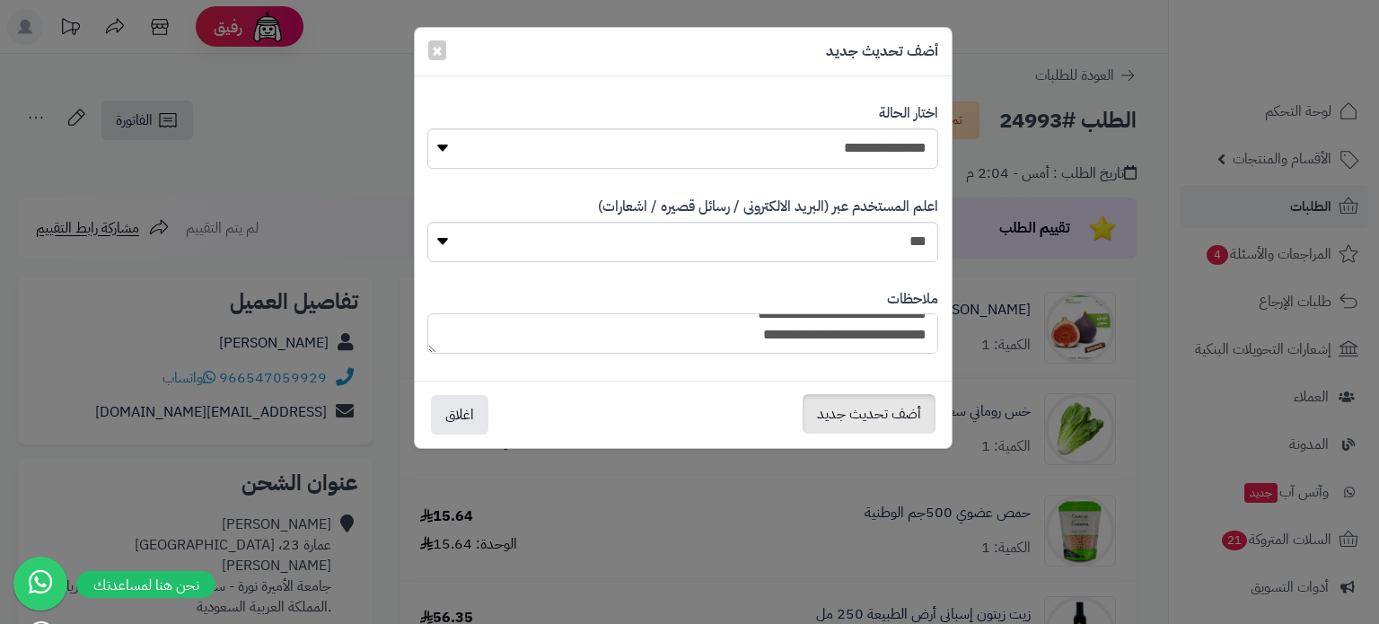
type textarea "**********"
click at [863, 413] on button "أضف تحديث جديد" at bounding box center [869, 414] width 133 height 40
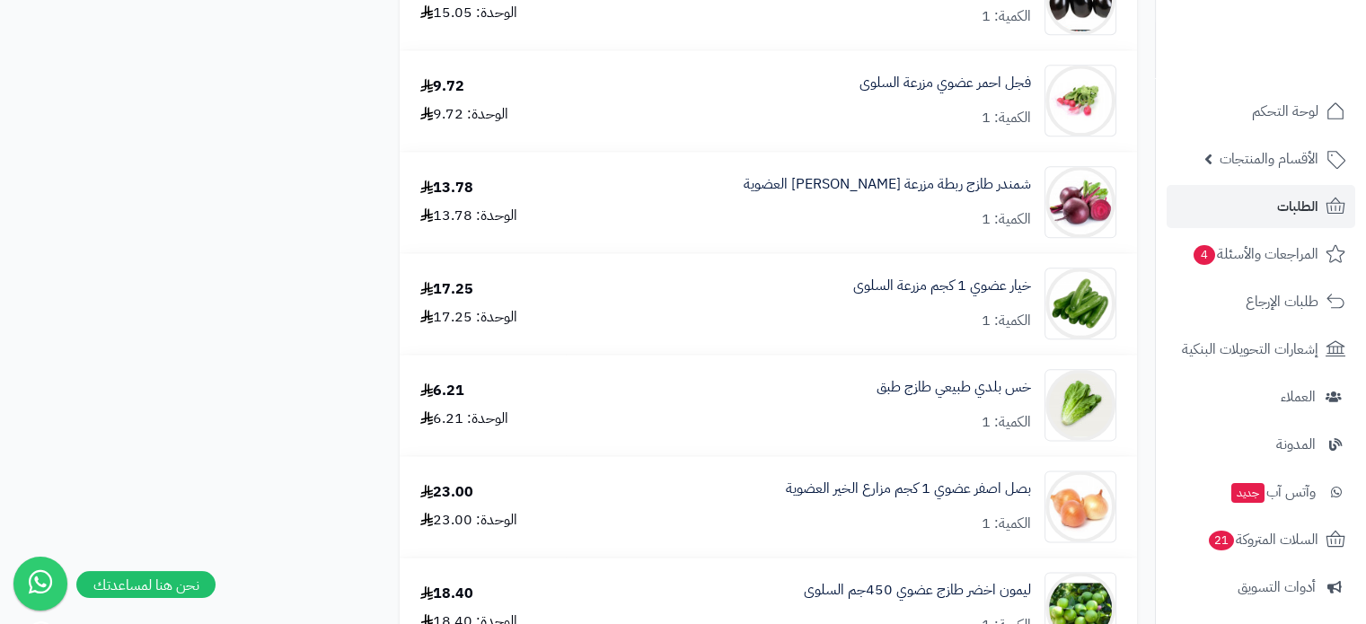
scroll to position [2155, 0]
